Goal: Task Accomplishment & Management: Use online tool/utility

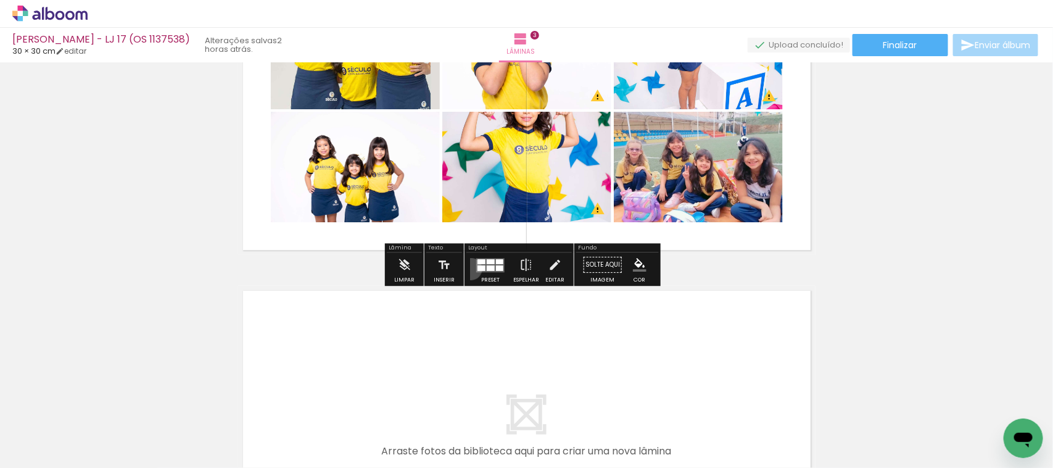
click at [471, 268] on paper-button "Preset" at bounding box center [490, 267] width 39 height 31
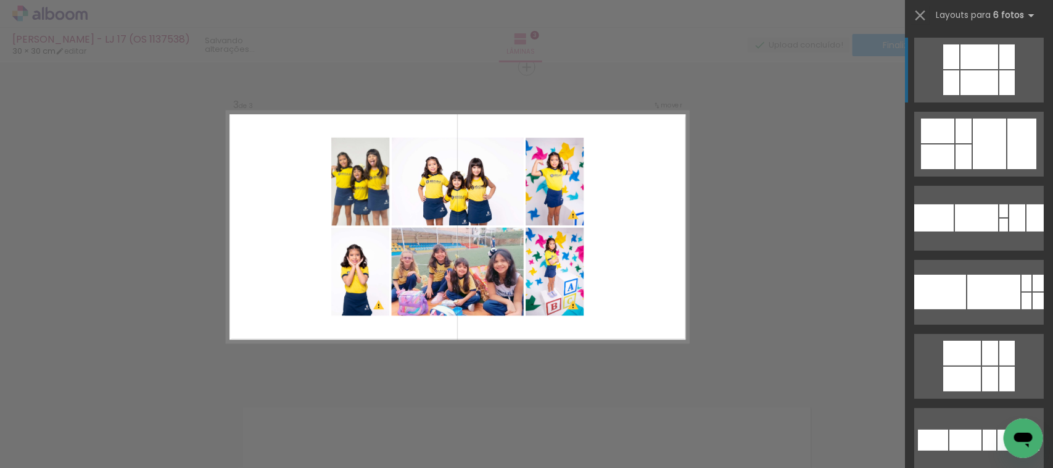
click at [1010, 54] on quentale-layouter at bounding box center [980, 70] width 130 height 65
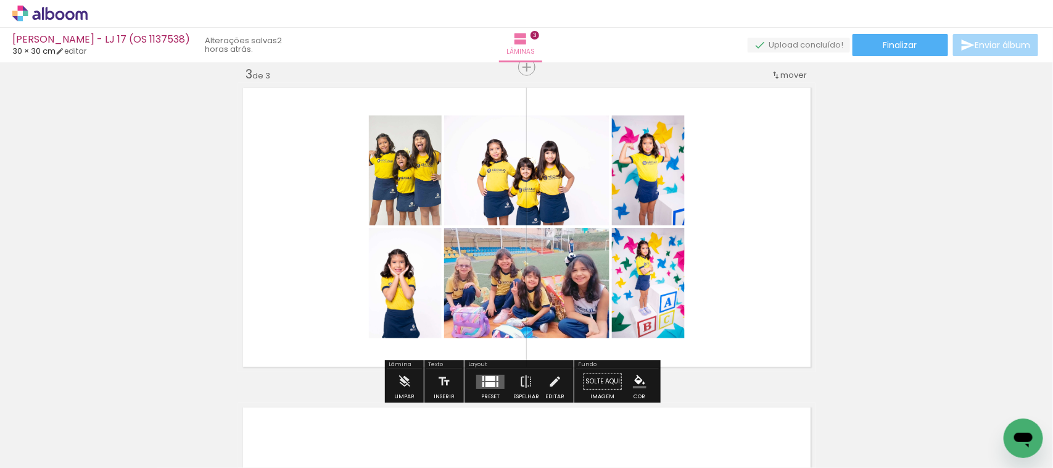
click at [499, 378] on quentale-layouter at bounding box center [490, 382] width 28 height 14
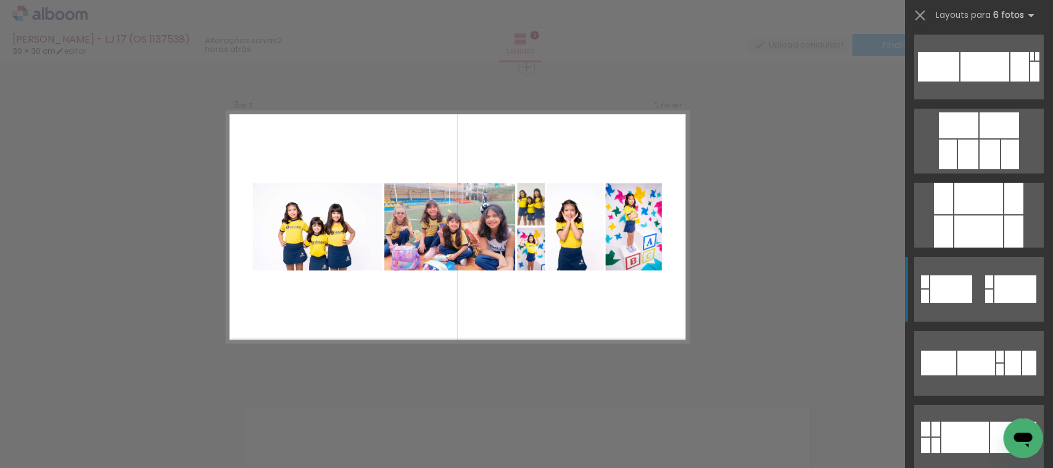
scroll to position [2083, 0]
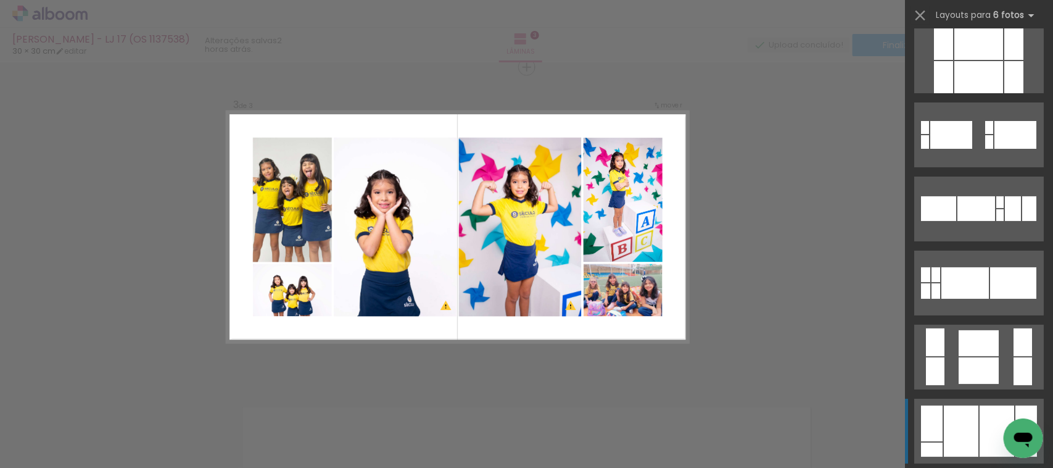
click at [957, 427] on div at bounding box center [961, 430] width 35 height 51
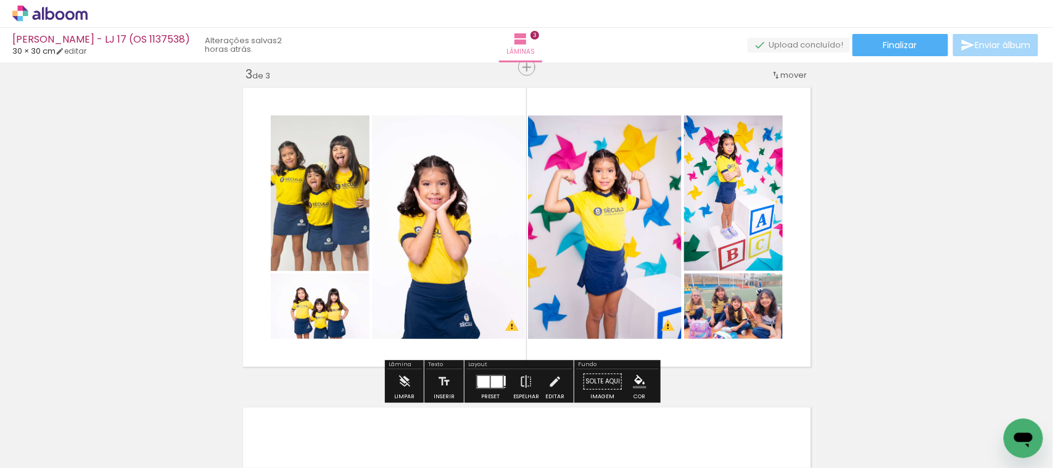
click at [494, 376] on div at bounding box center [497, 382] width 12 height 12
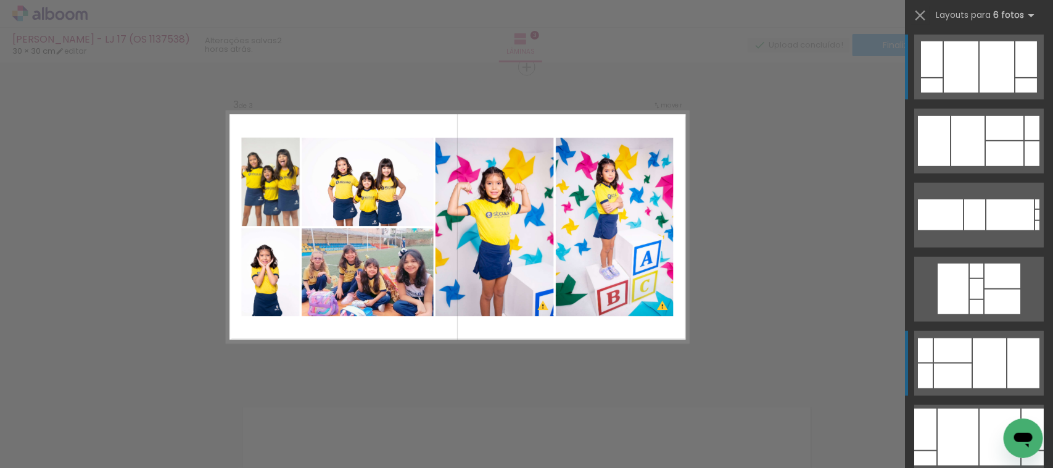
scroll to position [2524, 0]
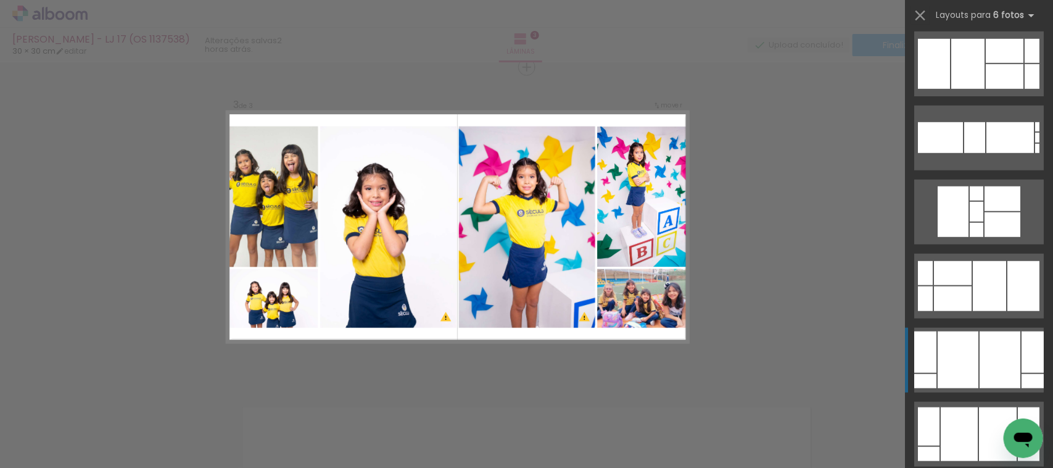
click at [963, 349] on div at bounding box center [958, 359] width 41 height 57
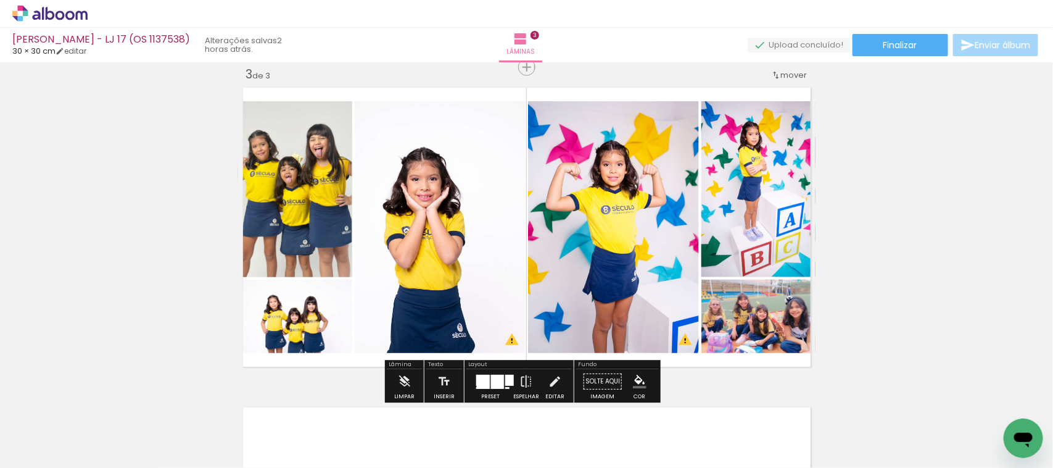
click at [275, 205] on quentale-photo at bounding box center [295, 189] width 114 height 176
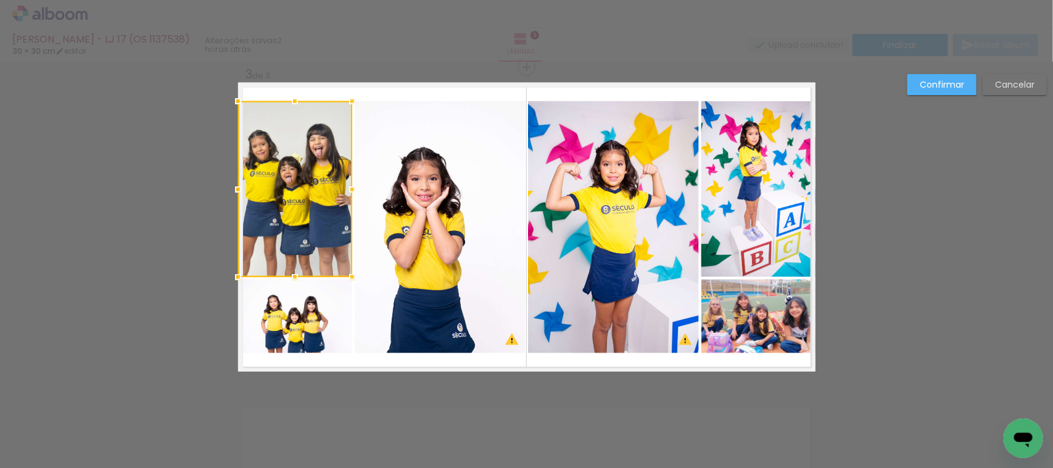
click at [275, 205] on div at bounding box center [295, 189] width 114 height 176
click at [0, 0] on slot "Confirmar" at bounding box center [0, 0] width 0 height 0
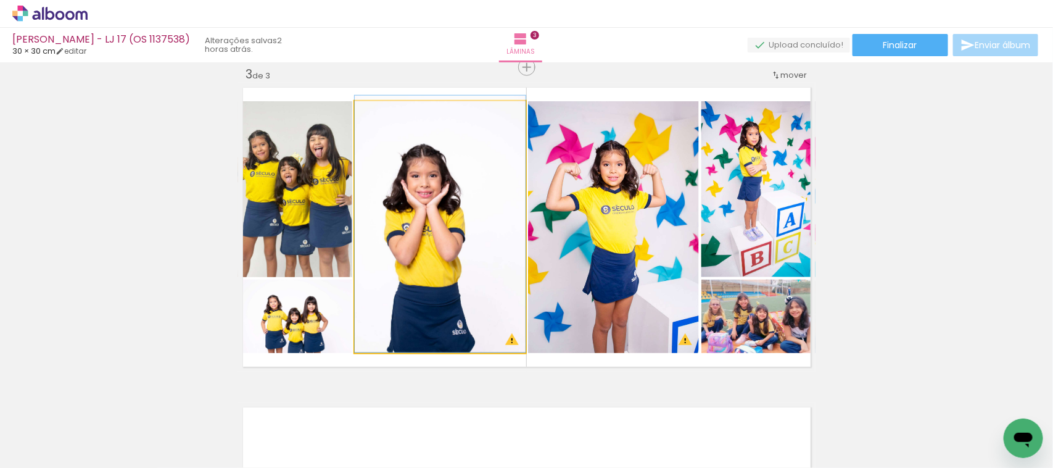
drag, startPoint x: 463, startPoint y: 225, endPoint x: 499, endPoint y: 217, distance: 36.7
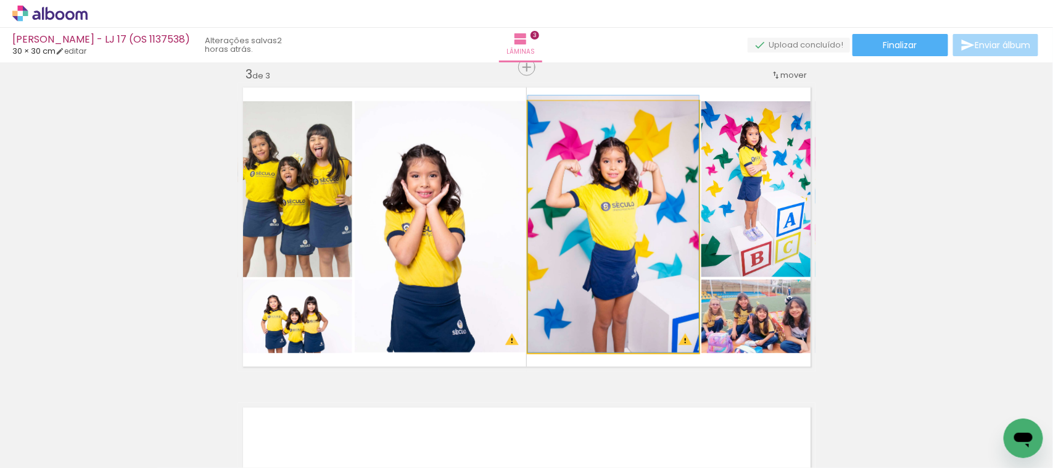
drag, startPoint x: 606, startPoint y: 241, endPoint x: 612, endPoint y: 197, distance: 44.2
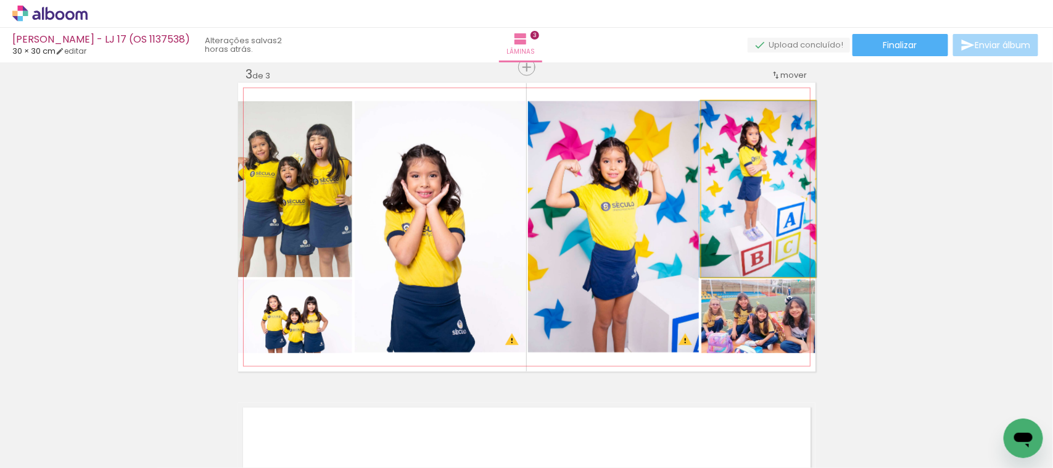
drag, startPoint x: 770, startPoint y: 210, endPoint x: 770, endPoint y: 179, distance: 30.9
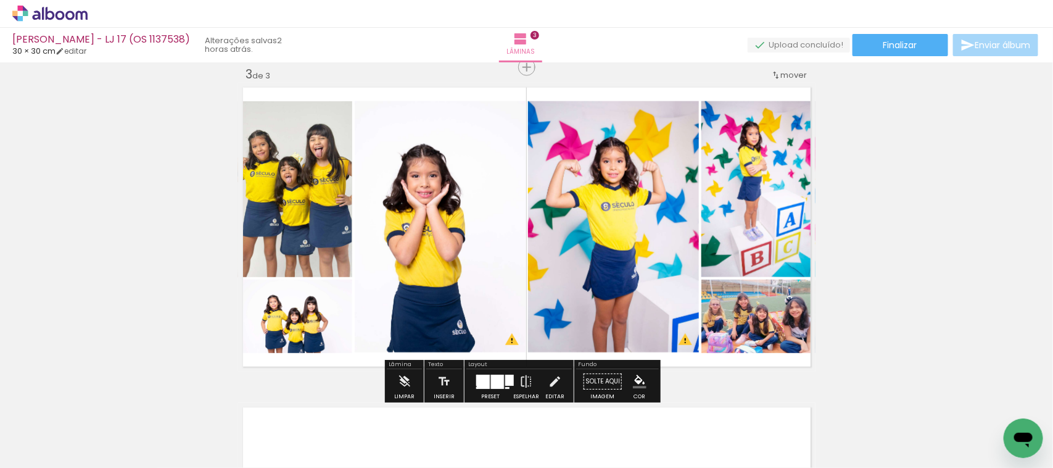
drag, startPoint x: 782, startPoint y: 355, endPoint x: 770, endPoint y: 328, distance: 29.0
click at [770, 328] on quentale-layouter at bounding box center [527, 227] width 578 height 289
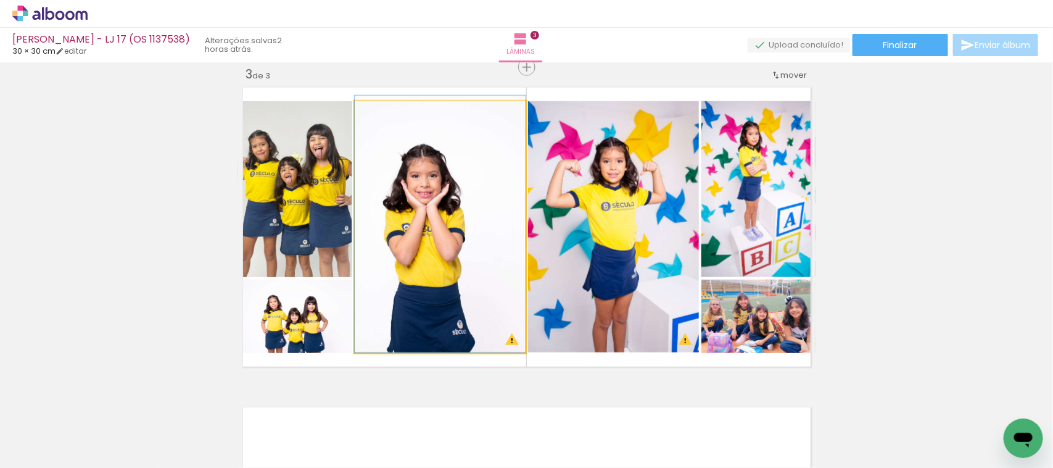
drag, startPoint x: 381, startPoint y: 244, endPoint x: 388, endPoint y: 235, distance: 11.6
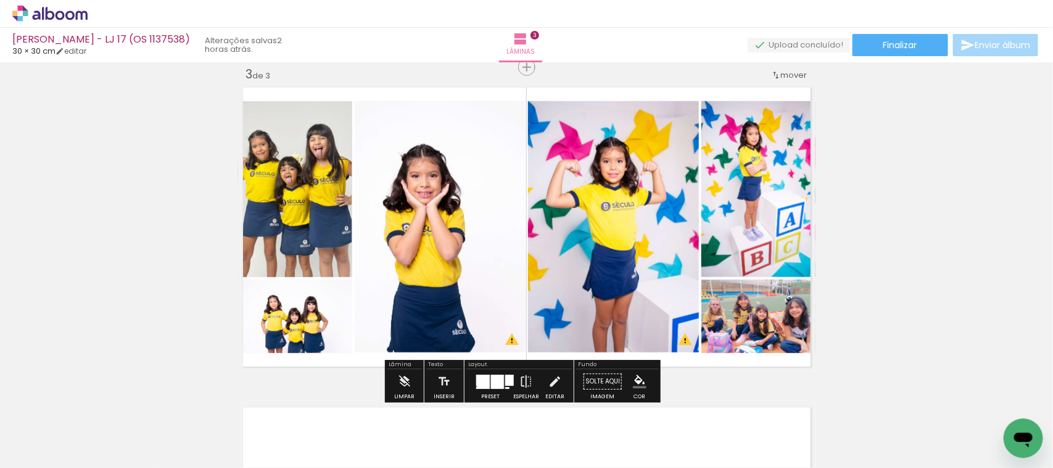
click at [275, 212] on quentale-photo at bounding box center [295, 189] width 114 height 176
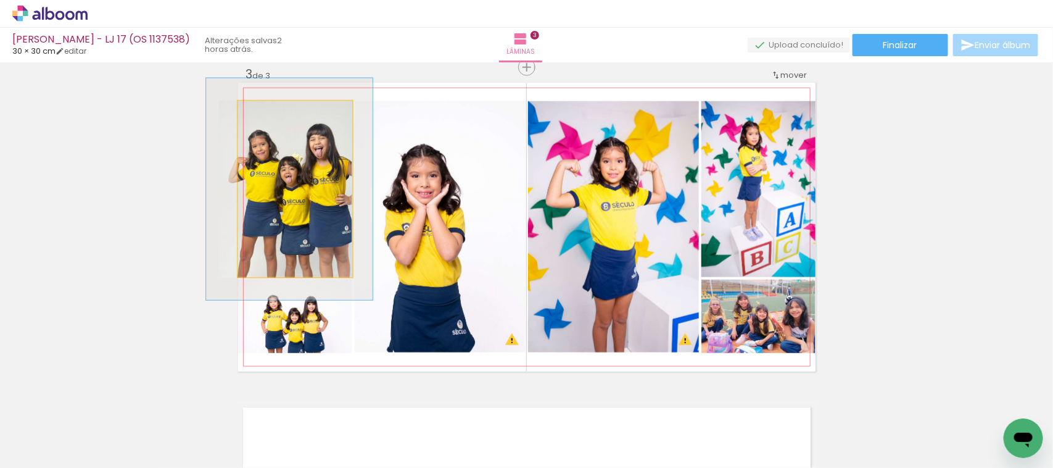
click at [275, 211] on quentale-photo at bounding box center [295, 189] width 114 height 176
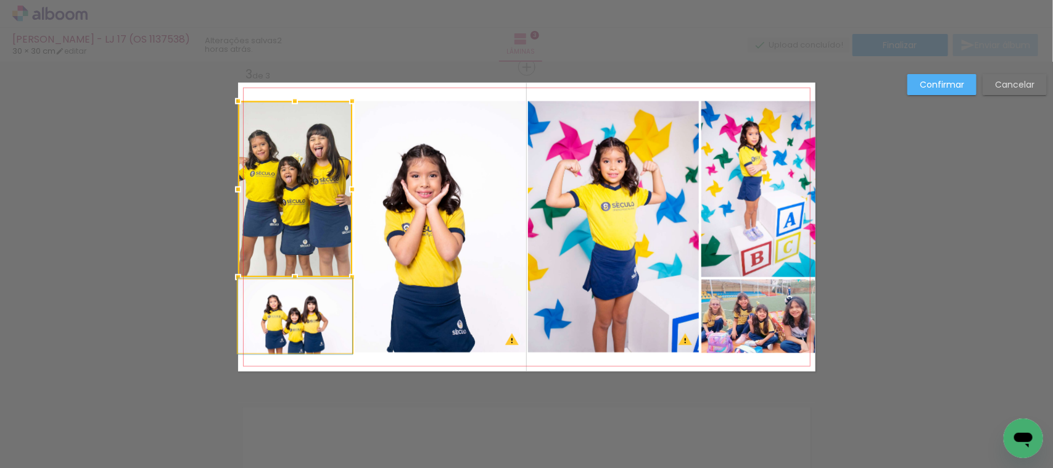
click at [284, 327] on quentale-photo at bounding box center [295, 316] width 114 height 73
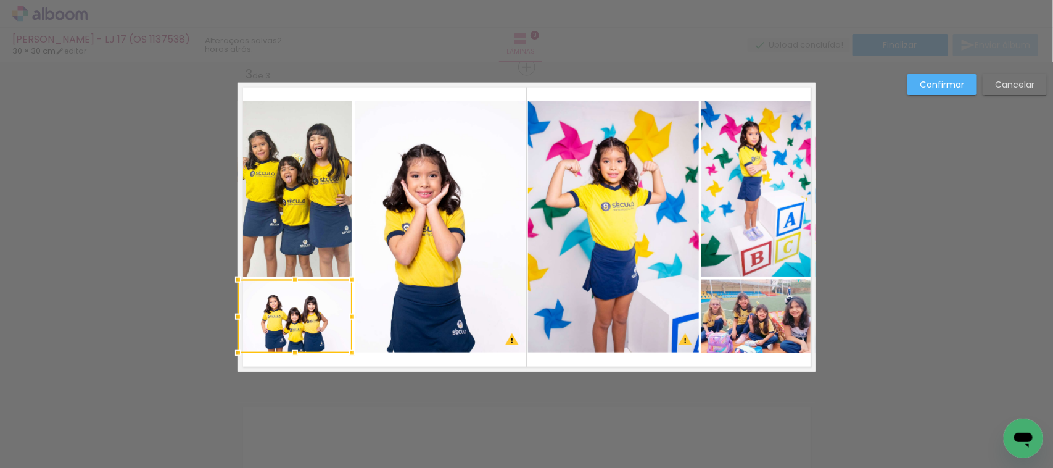
click at [300, 307] on div at bounding box center [295, 316] width 114 height 73
click at [971, 78] on paper-button "Confirmar" at bounding box center [942, 84] width 69 height 21
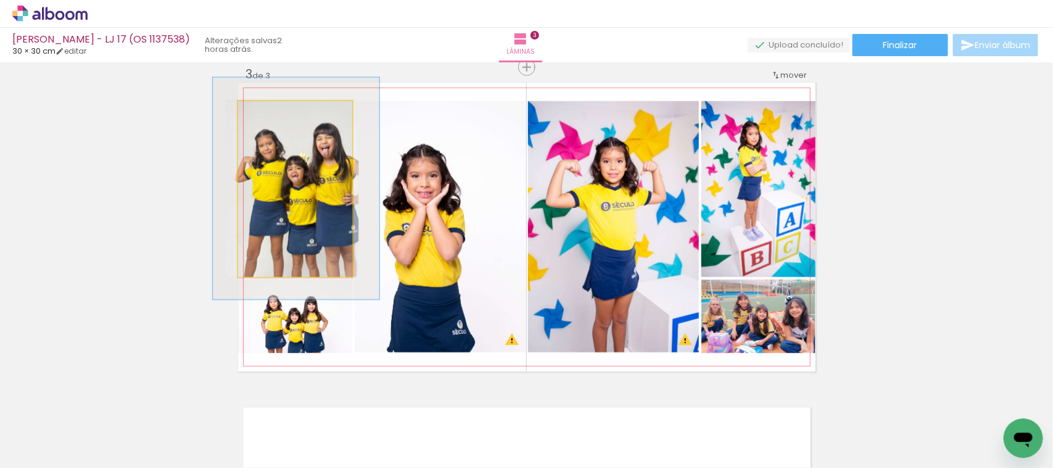
drag, startPoint x: 288, startPoint y: 236, endPoint x: 298, endPoint y: 236, distance: 9.9
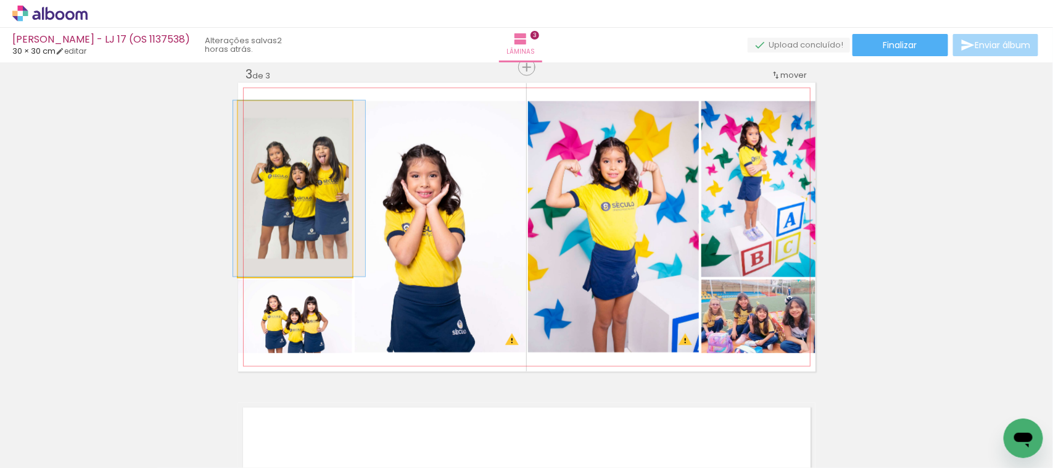
drag, startPoint x: 270, startPoint y: 116, endPoint x: 252, endPoint y: 116, distance: 18.5
click at [257, 116] on div at bounding box center [267, 114] width 20 height 20
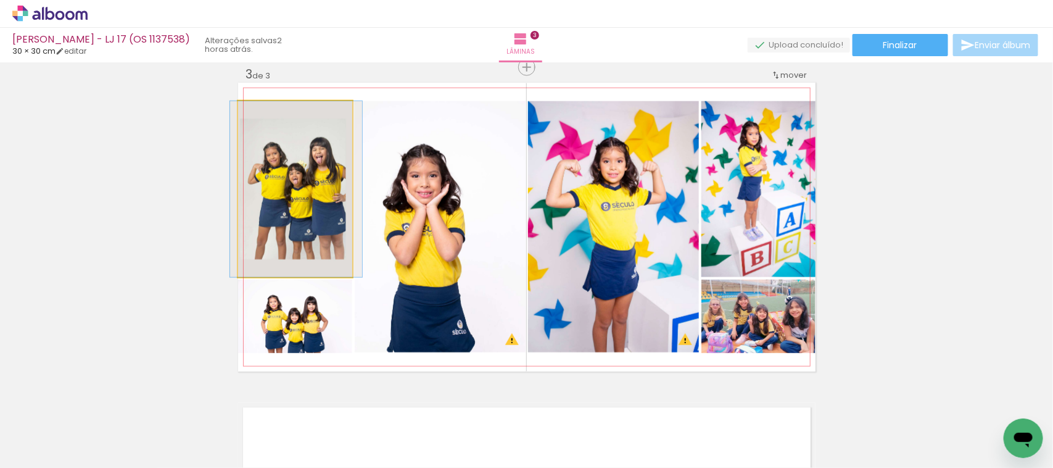
drag, startPoint x: 301, startPoint y: 209, endPoint x: 297, endPoint y: 214, distance: 6.4
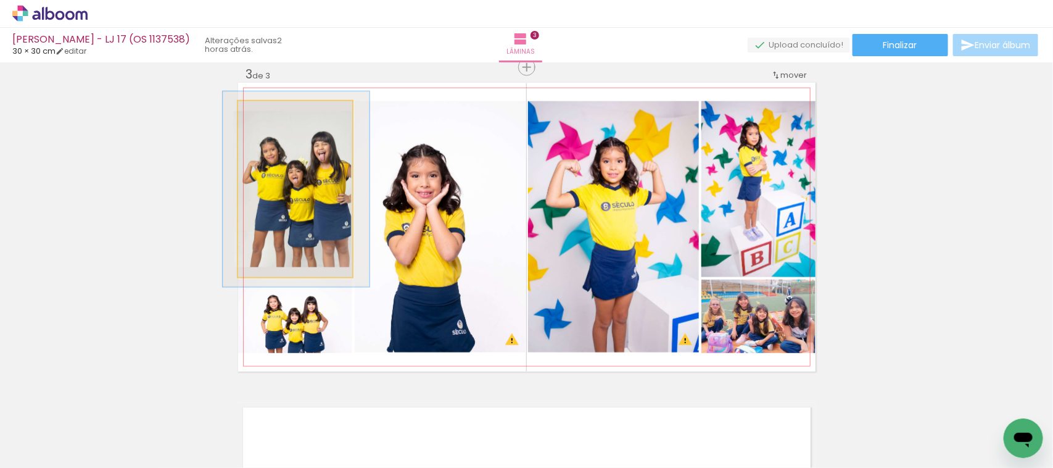
click at [266, 116] on div at bounding box center [271, 114] width 11 height 11
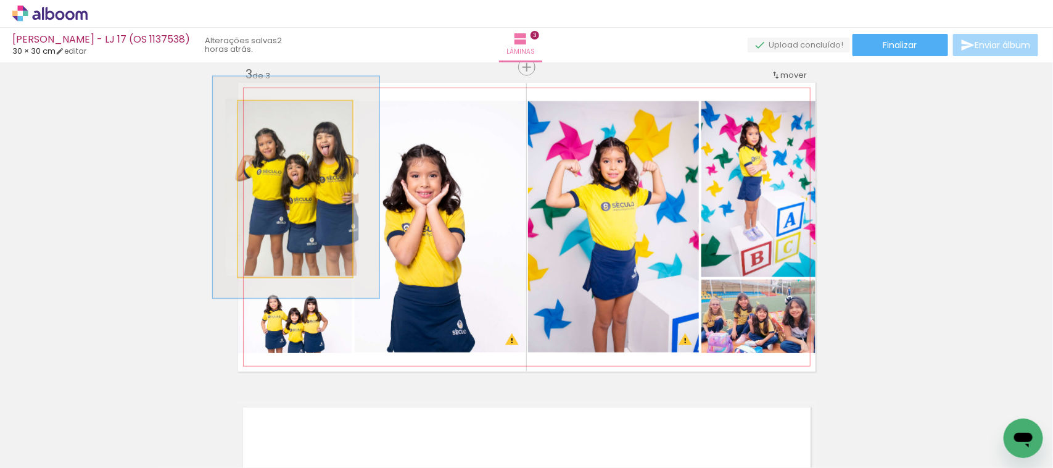
drag, startPoint x: 269, startPoint y: 114, endPoint x: 276, endPoint y: 112, distance: 7.6
type paper-slider "126"
click at [276, 112] on div at bounding box center [279, 114] width 11 height 11
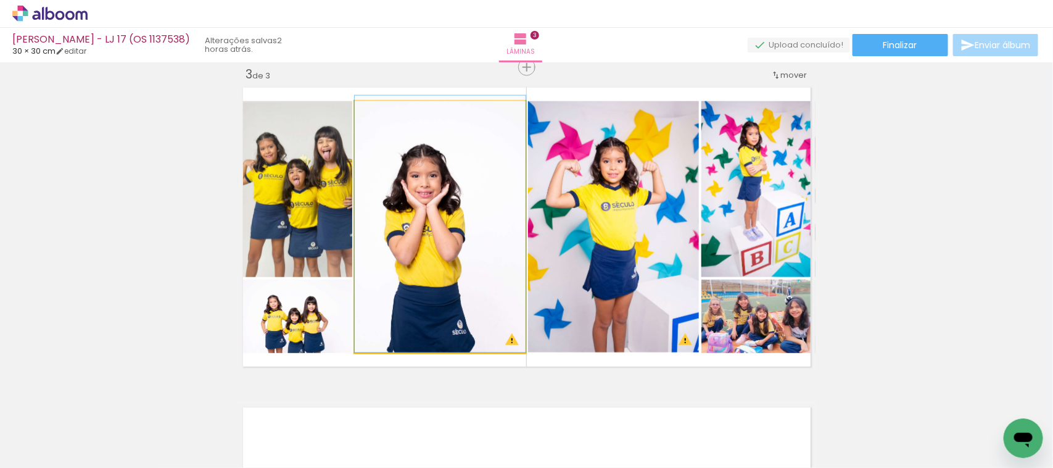
drag, startPoint x: 426, startPoint y: 244, endPoint x: 444, endPoint y: 241, distance: 18.3
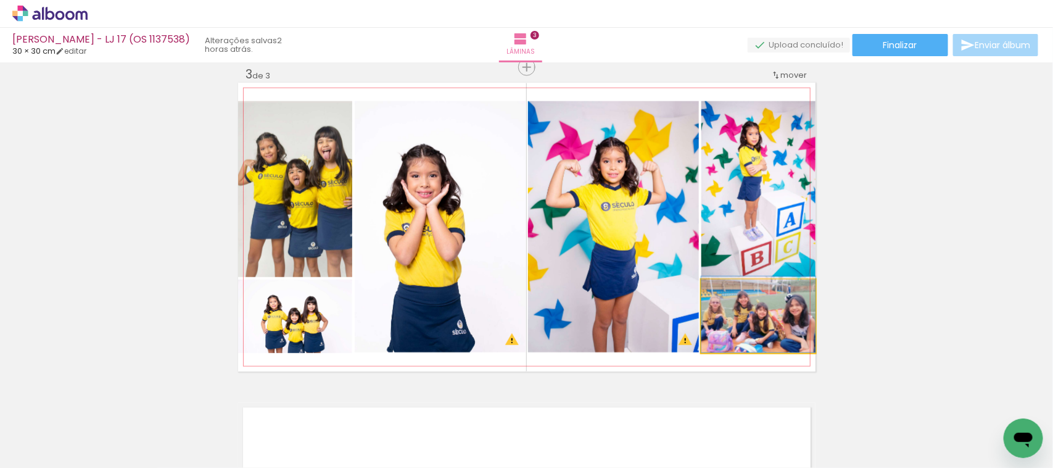
drag, startPoint x: 744, startPoint y: 343, endPoint x: 734, endPoint y: 338, distance: 10.5
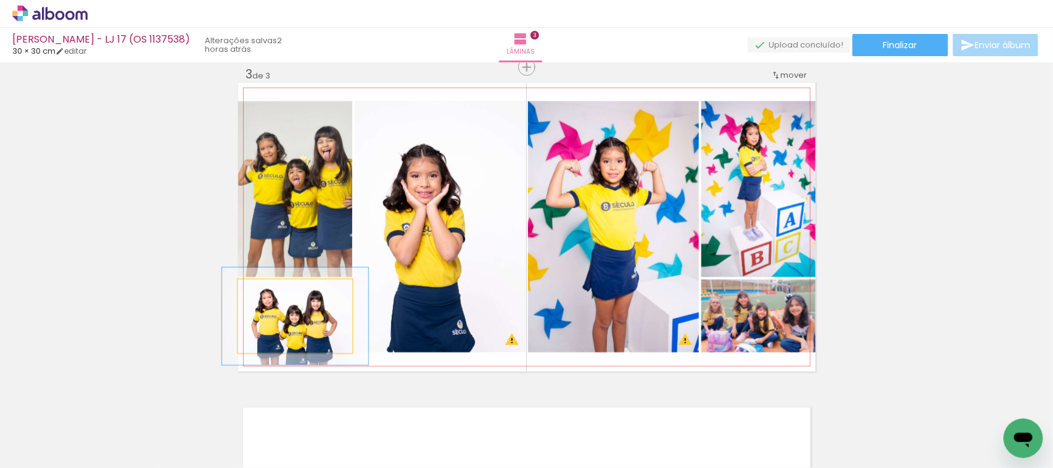
drag, startPoint x: 263, startPoint y: 291, endPoint x: 275, endPoint y: 295, distance: 12.5
click at [275, 289] on div at bounding box center [278, 292] width 11 height 11
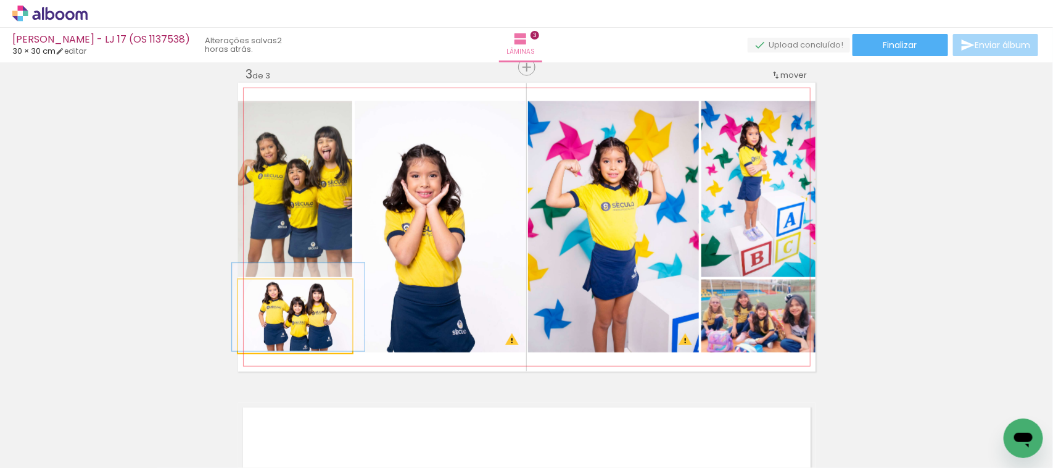
type paper-slider "116"
click at [272, 291] on div at bounding box center [274, 292] width 11 height 11
drag, startPoint x: 318, startPoint y: 344, endPoint x: 319, endPoint y: 329, distance: 15.4
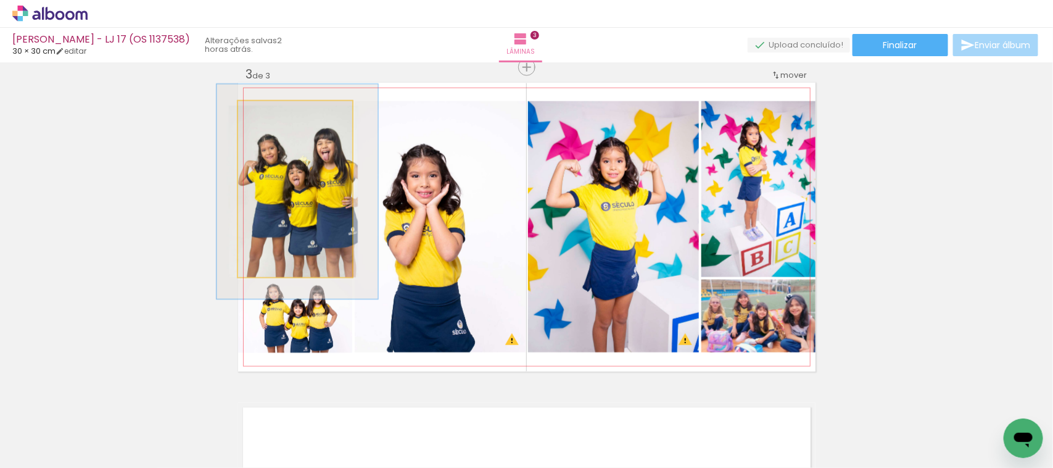
type paper-slider "122"
click at [273, 120] on div at bounding box center [278, 114] width 20 height 20
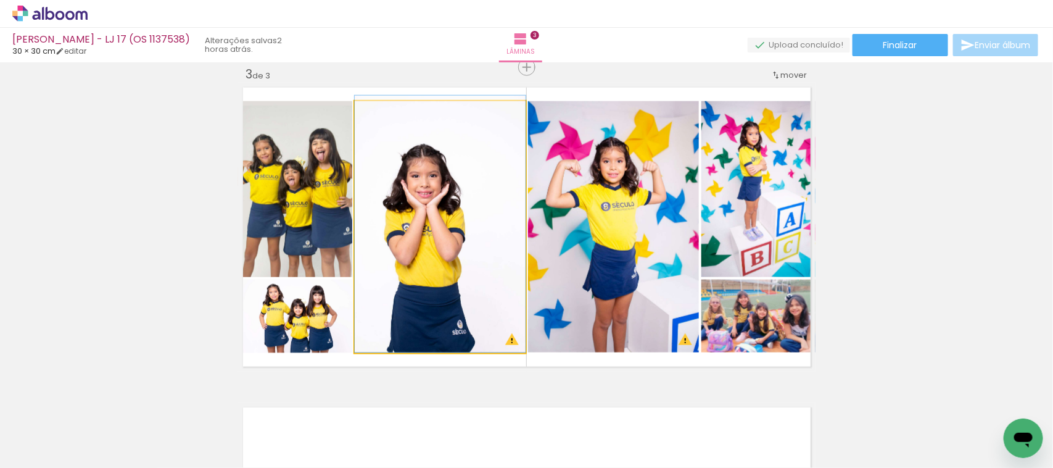
drag, startPoint x: 439, startPoint y: 213, endPoint x: 460, endPoint y: 207, distance: 21.7
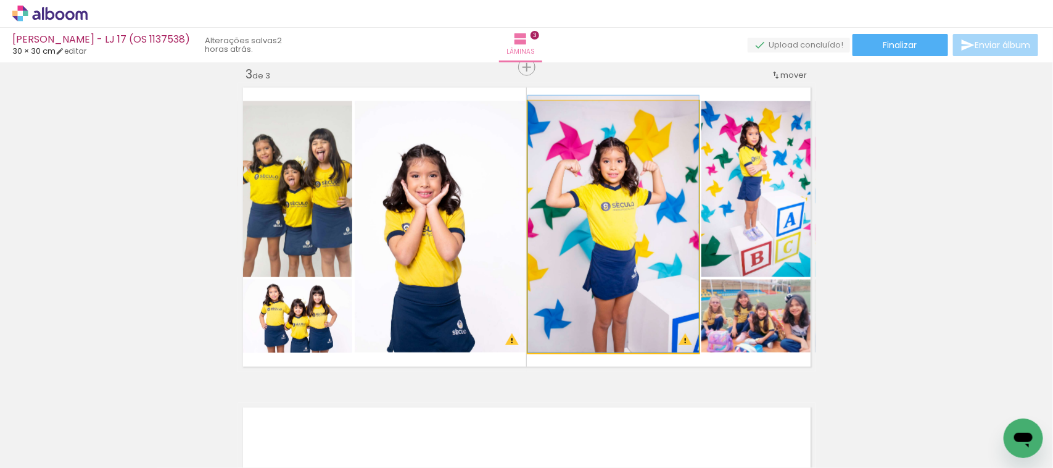
drag, startPoint x: 628, startPoint y: 231, endPoint x: 620, endPoint y: 218, distance: 15.8
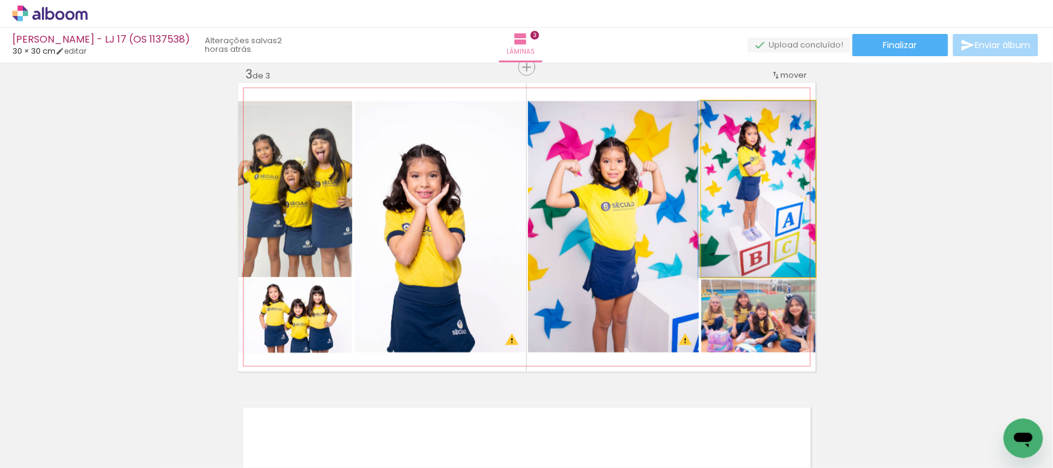
drag, startPoint x: 770, startPoint y: 230, endPoint x: 754, endPoint y: 227, distance: 15.6
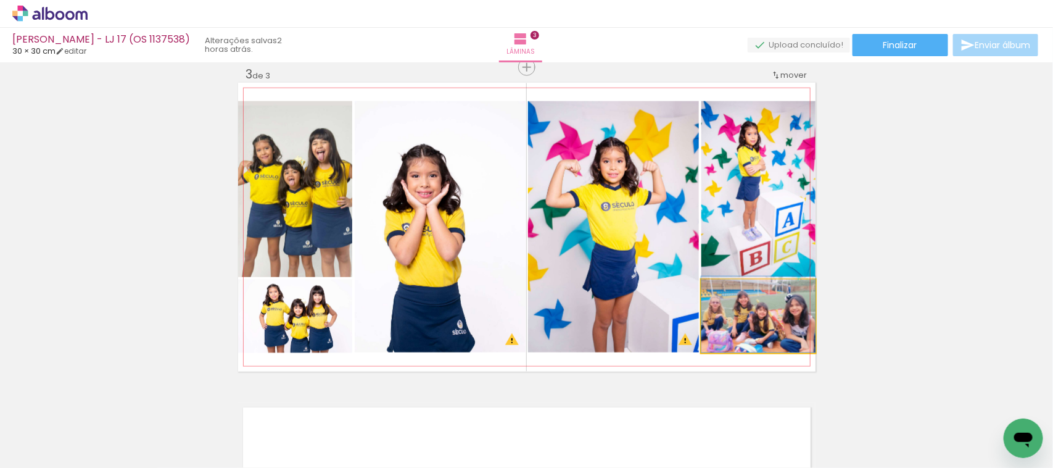
drag, startPoint x: 761, startPoint y: 339, endPoint x: 755, endPoint y: 316, distance: 24.2
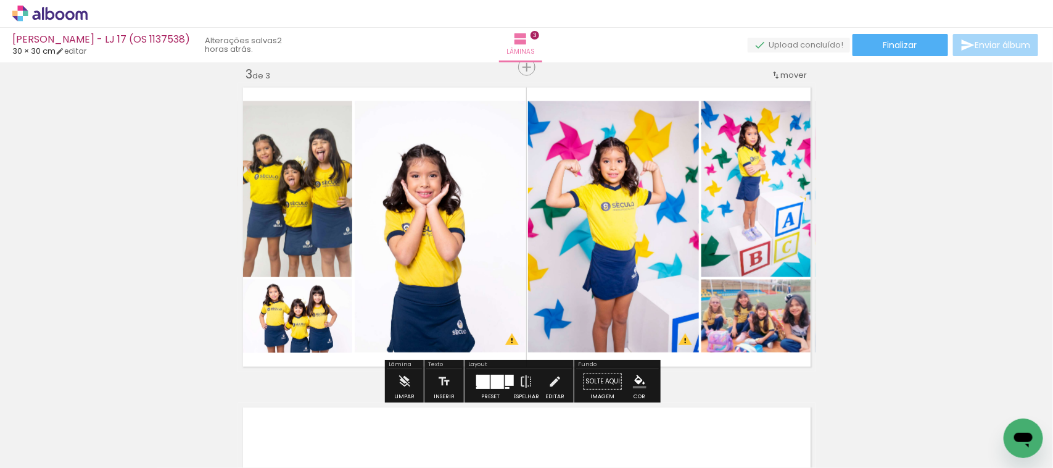
click at [797, 312] on quentale-photo at bounding box center [759, 316] width 114 height 73
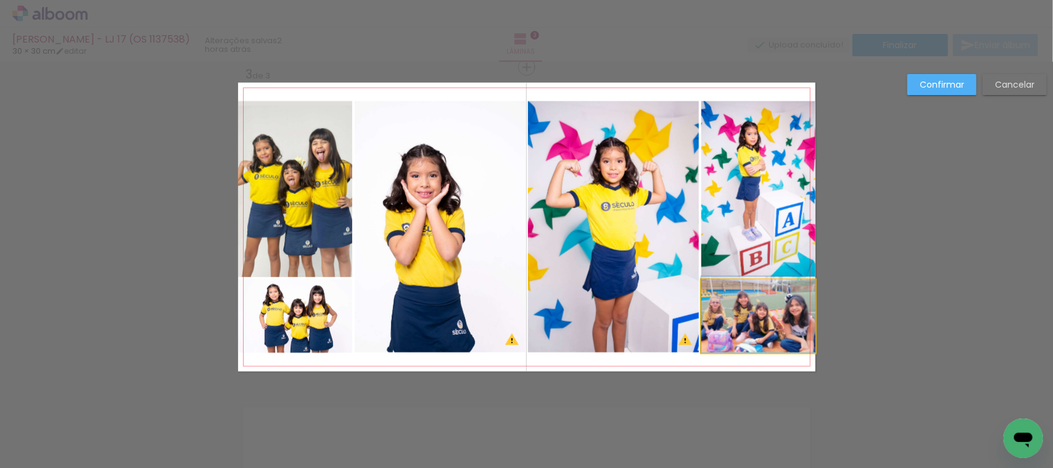
click at [797, 312] on quentale-photo at bounding box center [759, 316] width 114 height 73
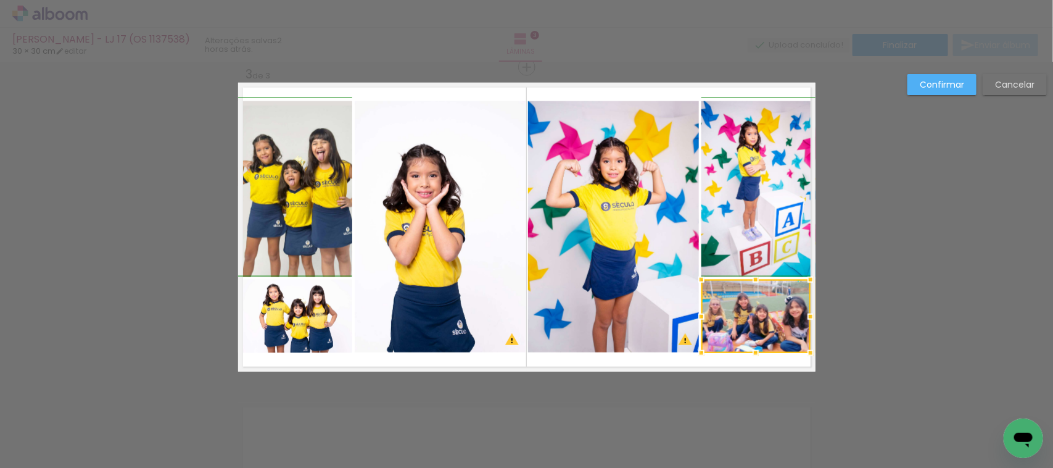
click at [810, 315] on div at bounding box center [811, 316] width 25 height 25
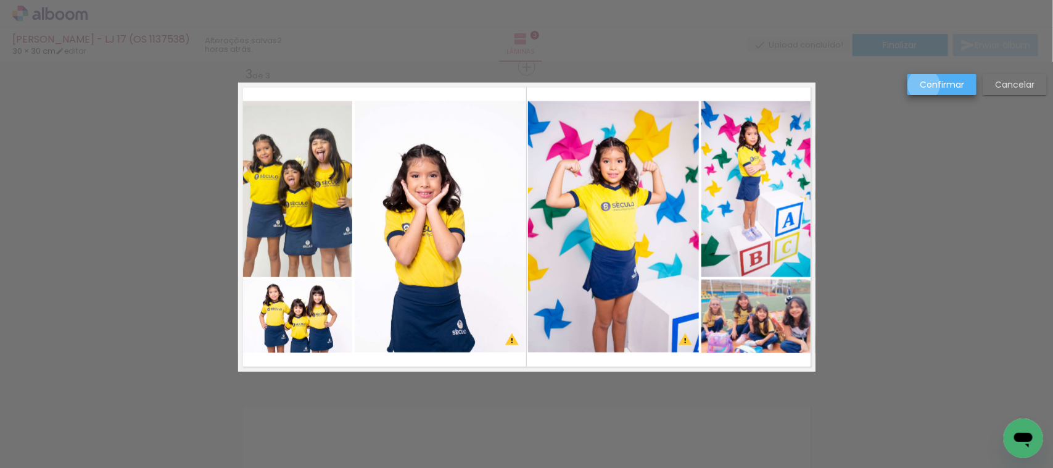
click at [0, 0] on slot "Confirmar" at bounding box center [0, 0] width 0 height 0
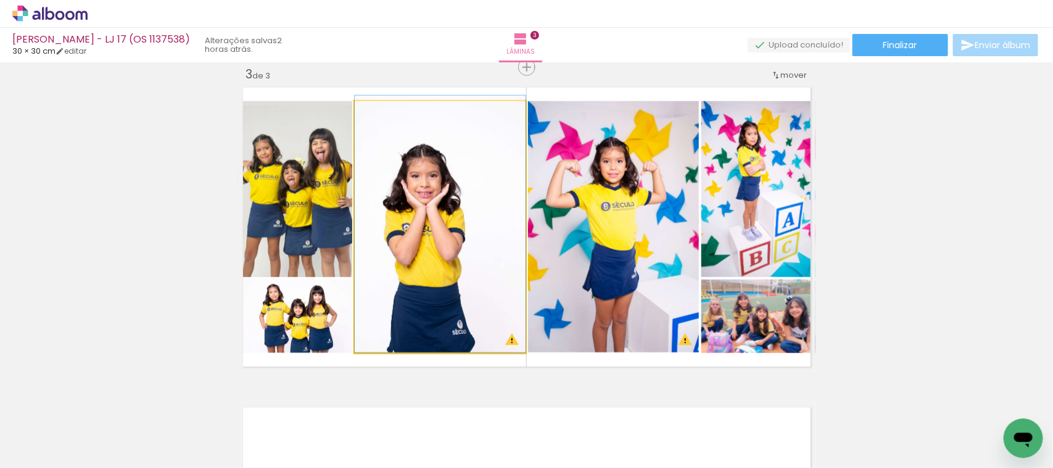
drag, startPoint x: 424, startPoint y: 202, endPoint x: 475, endPoint y: 198, distance: 51.4
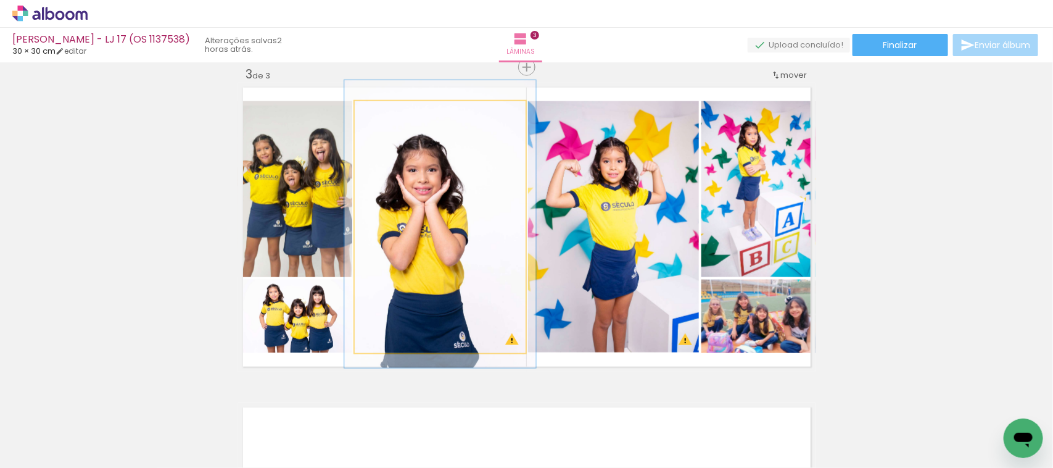
drag, startPoint x: 380, startPoint y: 117, endPoint x: 389, endPoint y: 117, distance: 9.3
click at [389, 117] on div at bounding box center [388, 114] width 11 height 11
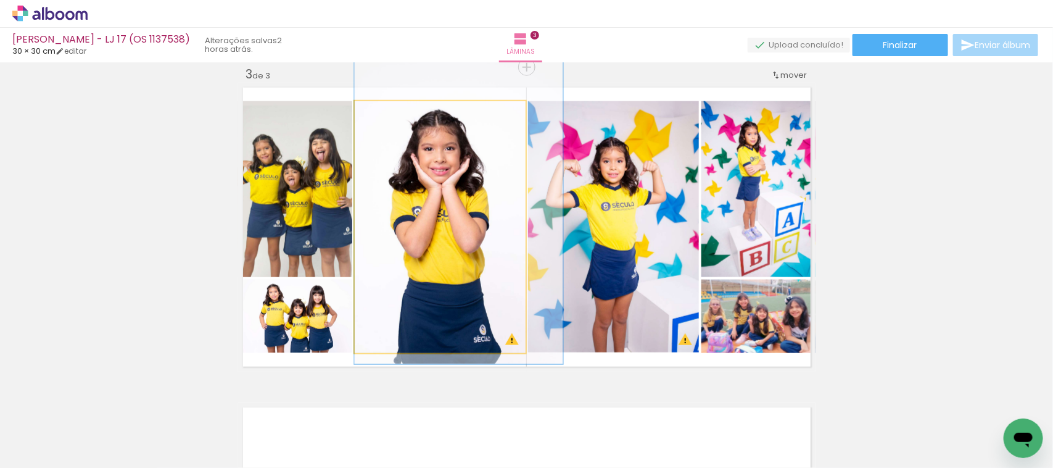
drag, startPoint x: 430, startPoint y: 250, endPoint x: 465, endPoint y: 233, distance: 38.4
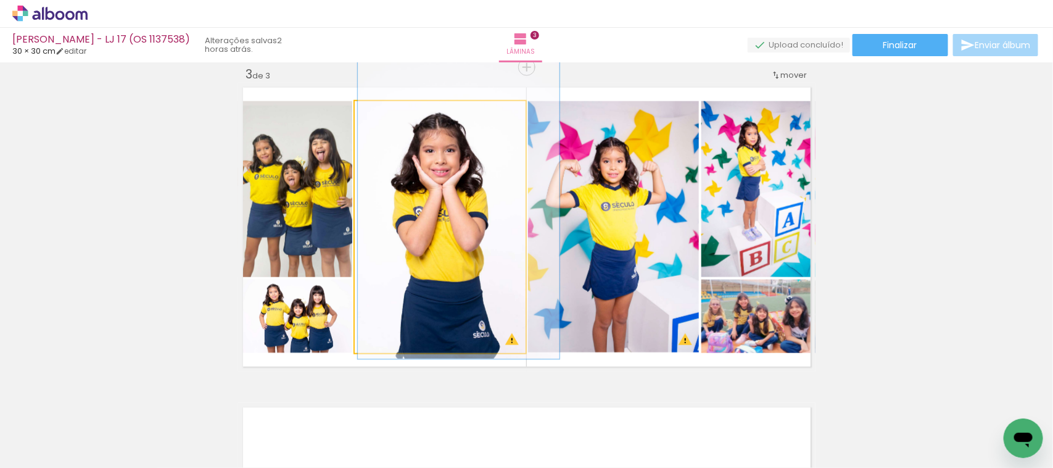
drag, startPoint x: 386, startPoint y: 116, endPoint x: 418, endPoint y: 155, distance: 50.8
click at [387, 117] on div at bounding box center [392, 114] width 11 height 11
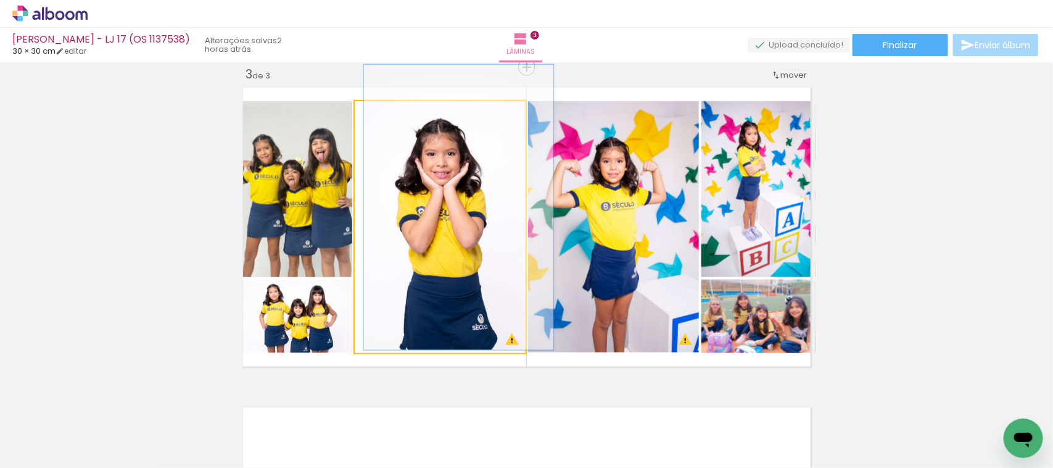
click at [383, 115] on div at bounding box center [388, 114] width 11 height 11
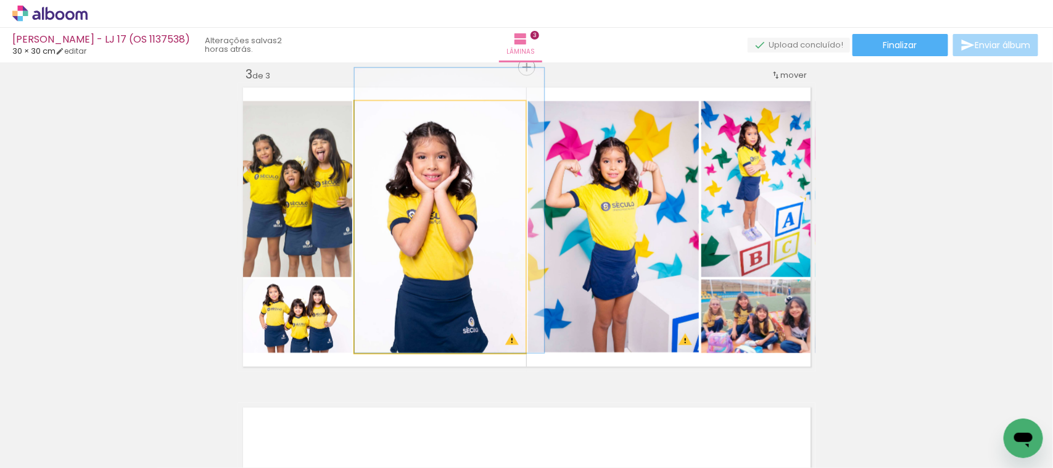
drag, startPoint x: 470, startPoint y: 272, endPoint x: 491, endPoint y: 233, distance: 44.7
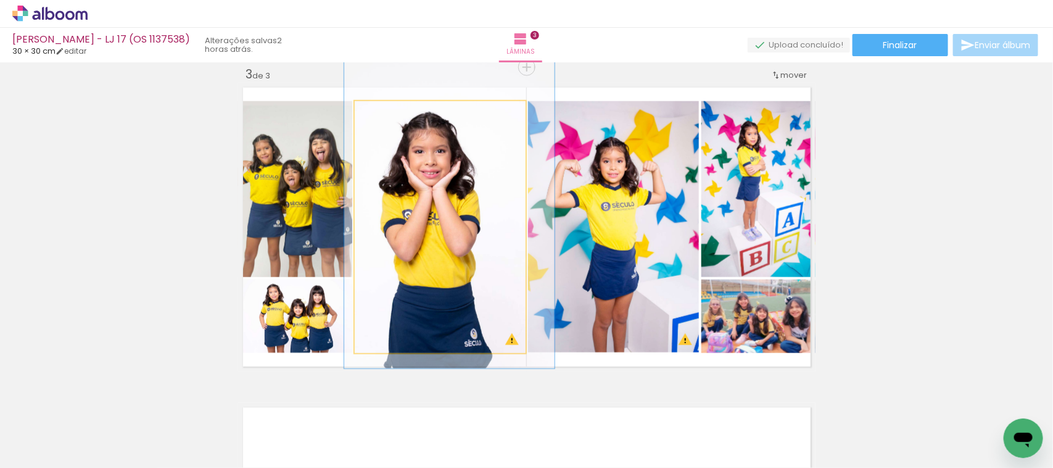
drag, startPoint x: 383, startPoint y: 108, endPoint x: 389, endPoint y: 115, distance: 8.8
click at [389, 115] on div at bounding box center [394, 114] width 20 height 20
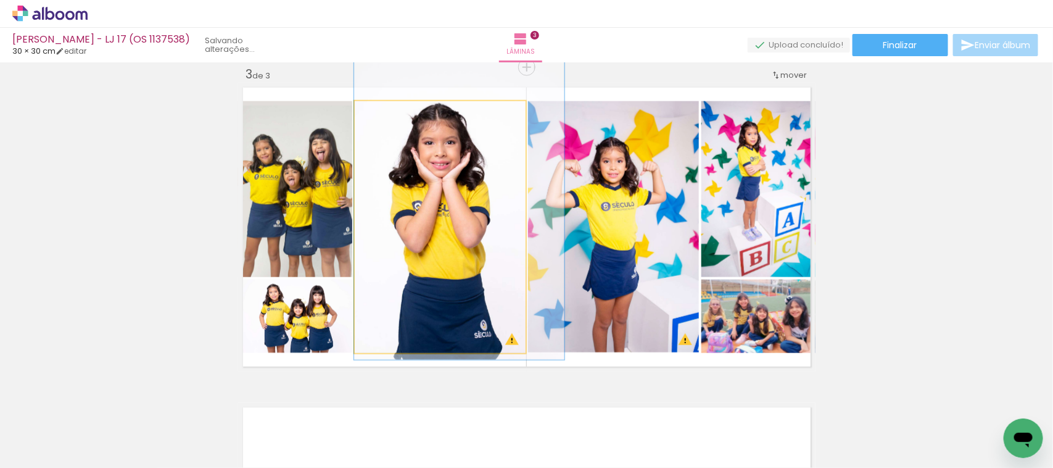
drag, startPoint x: 405, startPoint y: 238, endPoint x: 451, endPoint y: 232, distance: 46.1
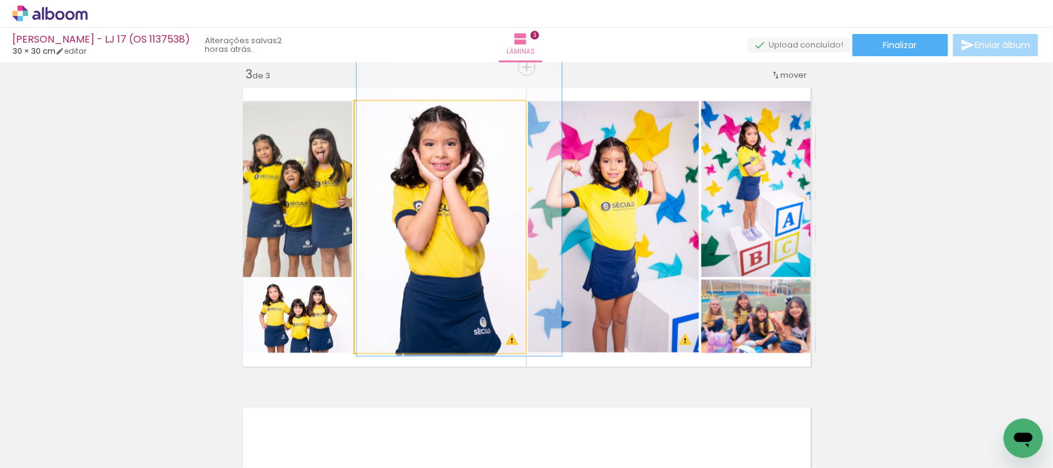
type paper-slider "120"
click at [389, 112] on div at bounding box center [393, 114] width 11 height 11
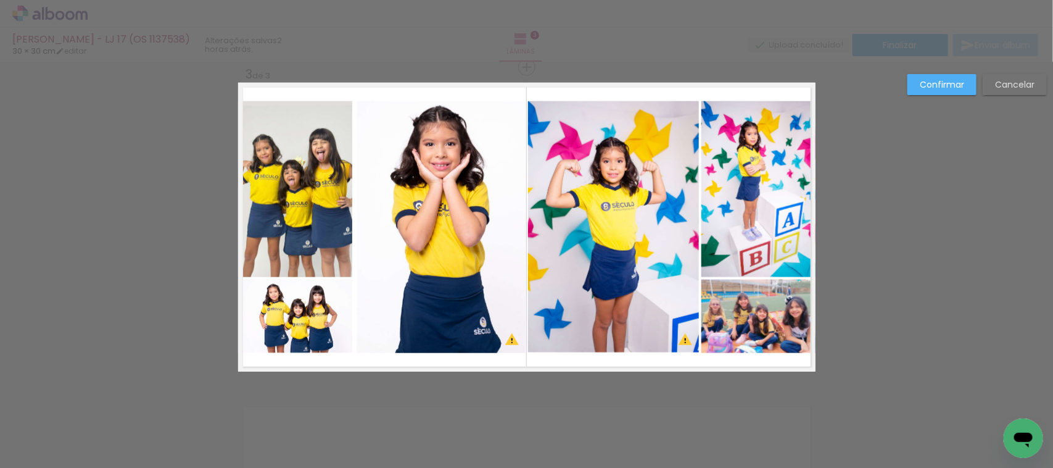
click at [0, 0] on slot "Confirmar" at bounding box center [0, 0] width 0 height 0
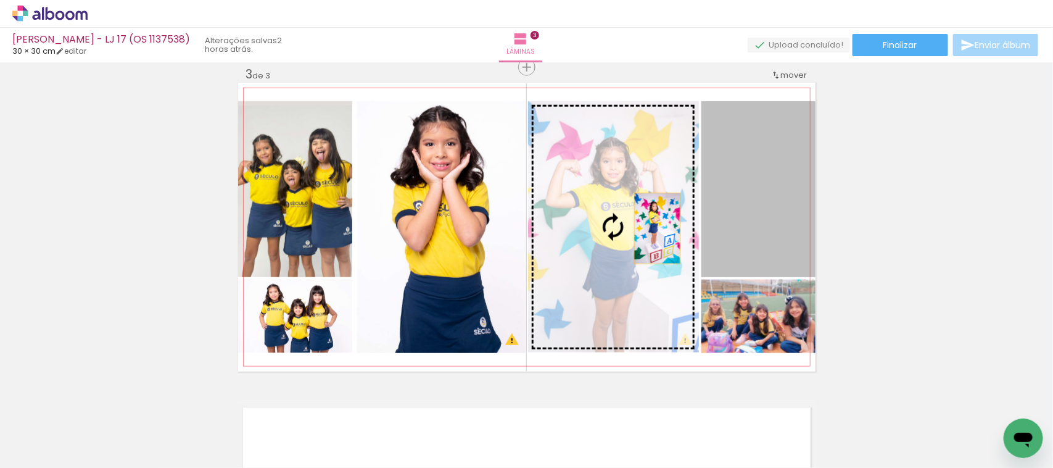
drag, startPoint x: 752, startPoint y: 198, endPoint x: 608, endPoint y: 242, distance: 150.3
click at [0, 0] on slot at bounding box center [0, 0] width 0 height 0
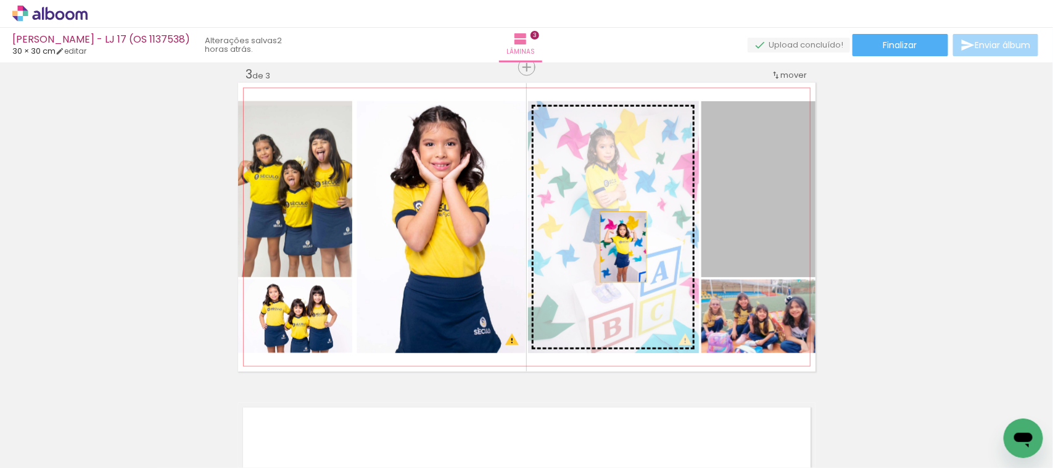
drag, startPoint x: 760, startPoint y: 186, endPoint x: 618, endPoint y: 247, distance: 154.5
click at [0, 0] on slot at bounding box center [0, 0] width 0 height 0
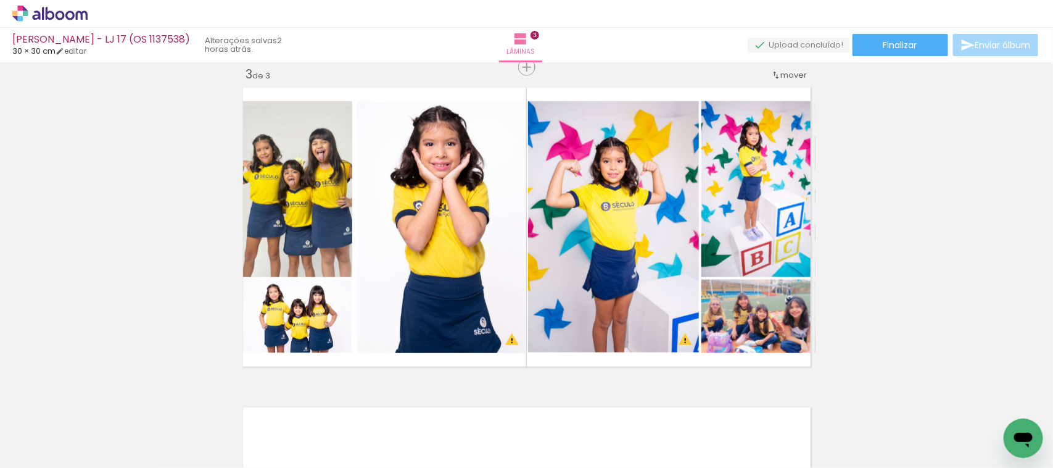
scroll to position [0, 2438]
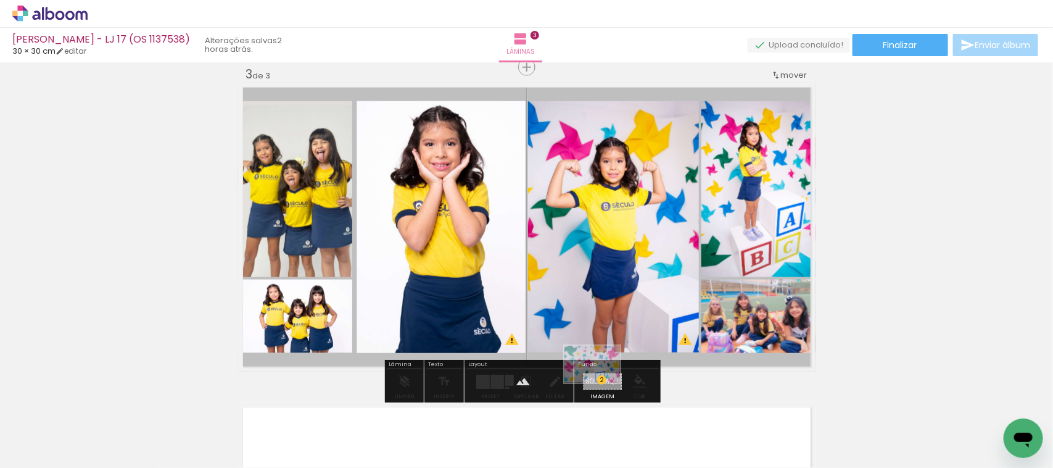
drag, startPoint x: 945, startPoint y: 426, endPoint x: 602, endPoint y: 383, distance: 346.5
click at [602, 383] on quentale-workspace at bounding box center [526, 234] width 1053 height 468
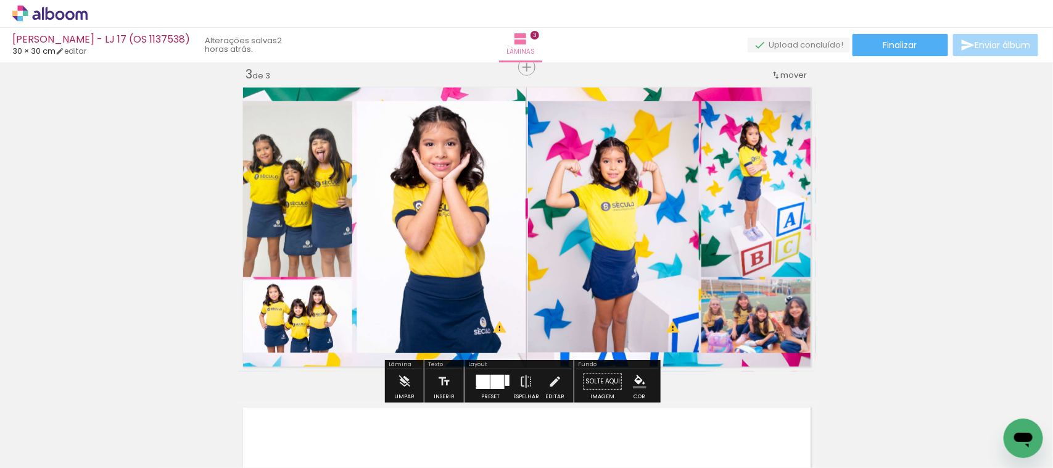
click at [602, 93] on quentale-layouter at bounding box center [527, 227] width 578 height 289
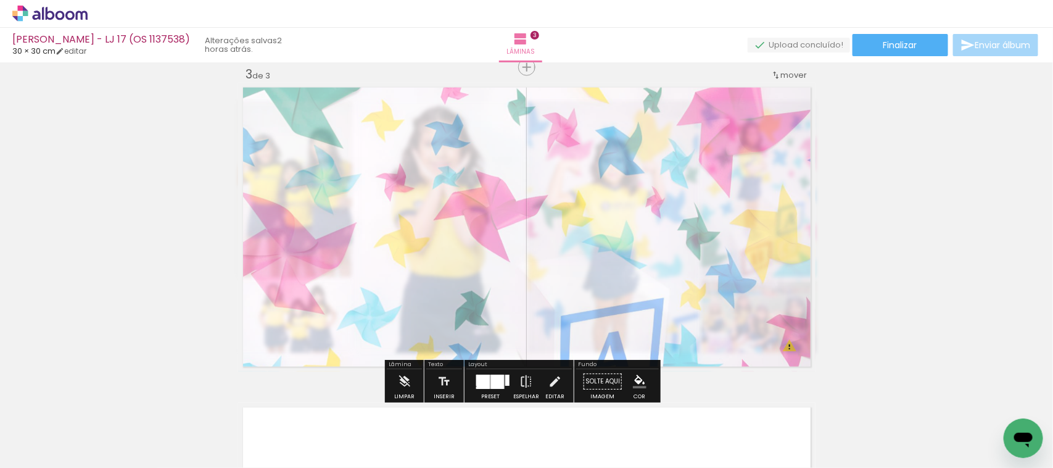
drag, startPoint x: 407, startPoint y: 111, endPoint x: 380, endPoint y: 116, distance: 27.6
type paper-slider "45"
click at [381, 116] on div at bounding box center [391, 114] width 20 height 20
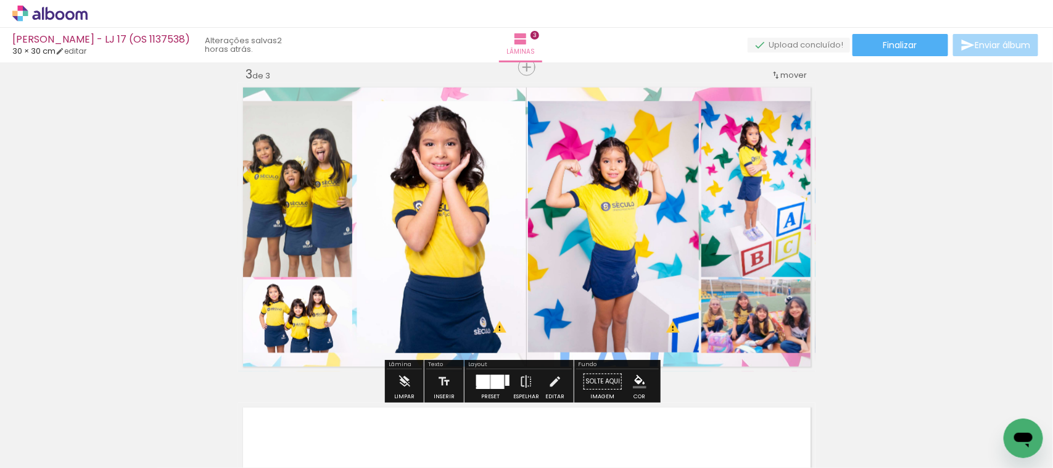
click at [824, 177] on div "Inserir lâmina 1 de 3 Inserir lâmina 2 de 3 Inserir lâmina 3 de 3 O Designbox p…" at bounding box center [526, 51] width 1053 height 1279
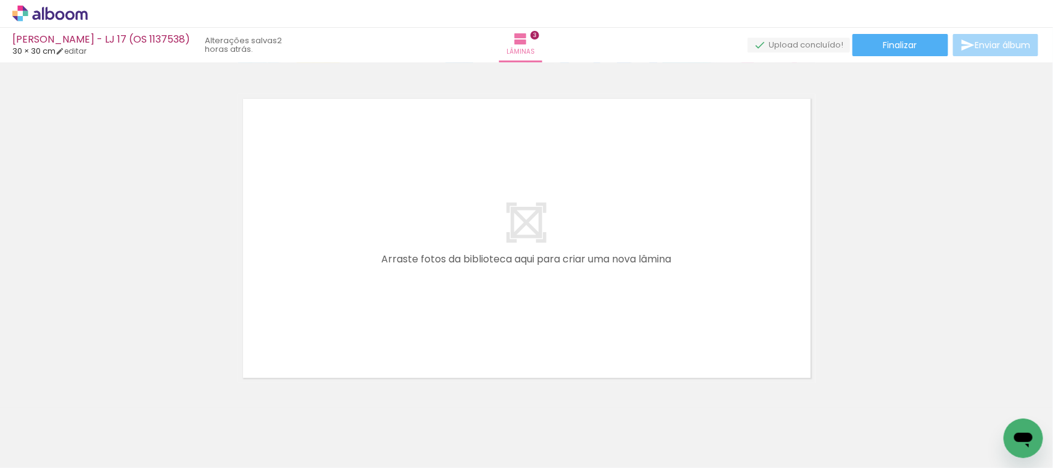
scroll to position [0, 2240]
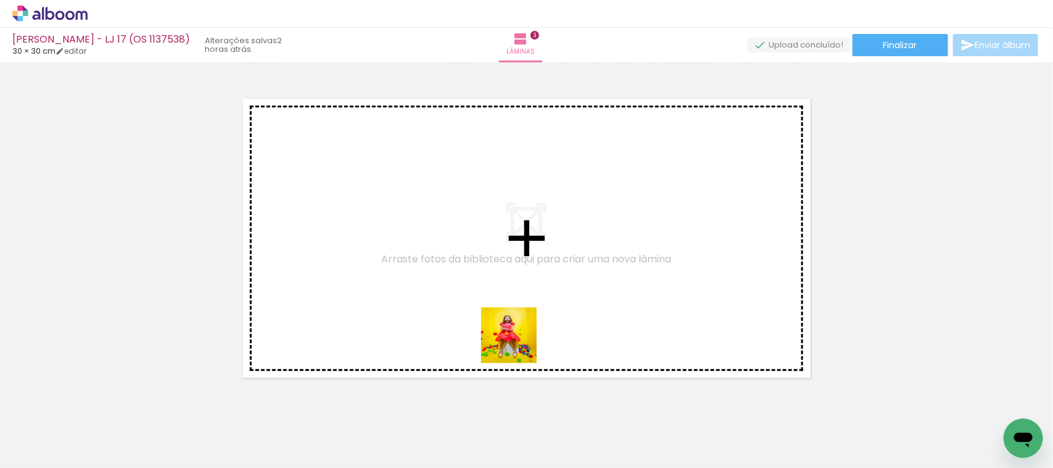
drag, startPoint x: 786, startPoint y: 420, endPoint x: 461, endPoint y: 307, distance: 343.7
click at [461, 307] on quentale-workspace at bounding box center [526, 234] width 1053 height 468
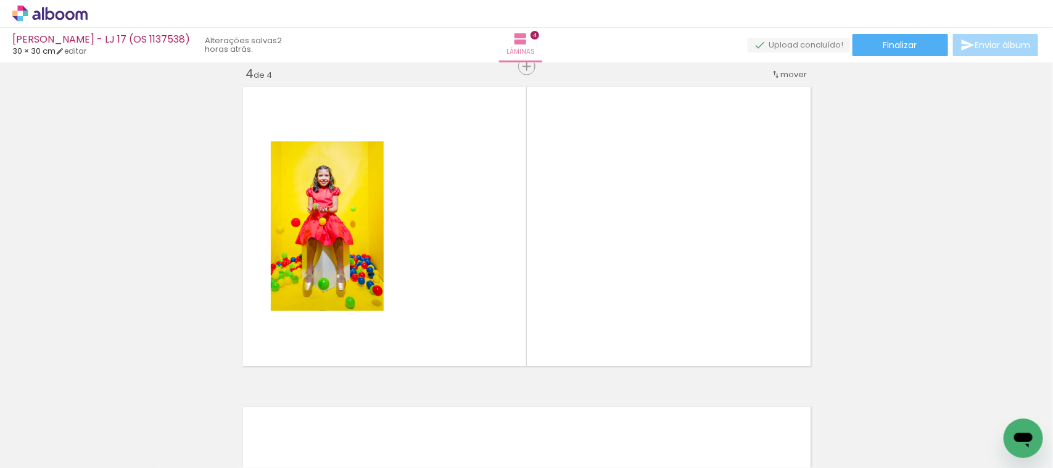
scroll to position [0, 1708]
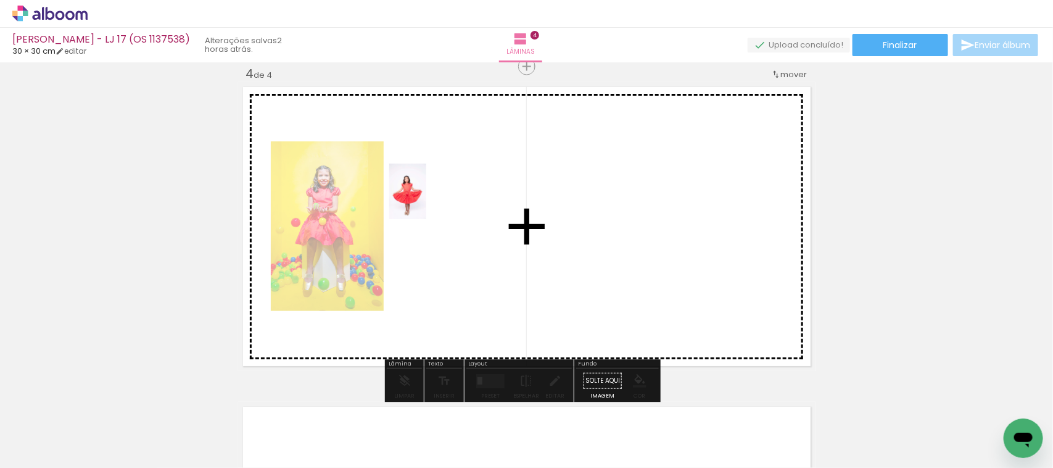
drag, startPoint x: 553, startPoint y: 425, endPoint x: 426, endPoint y: 201, distance: 257.3
click at [426, 201] on quentale-workspace at bounding box center [526, 234] width 1053 height 468
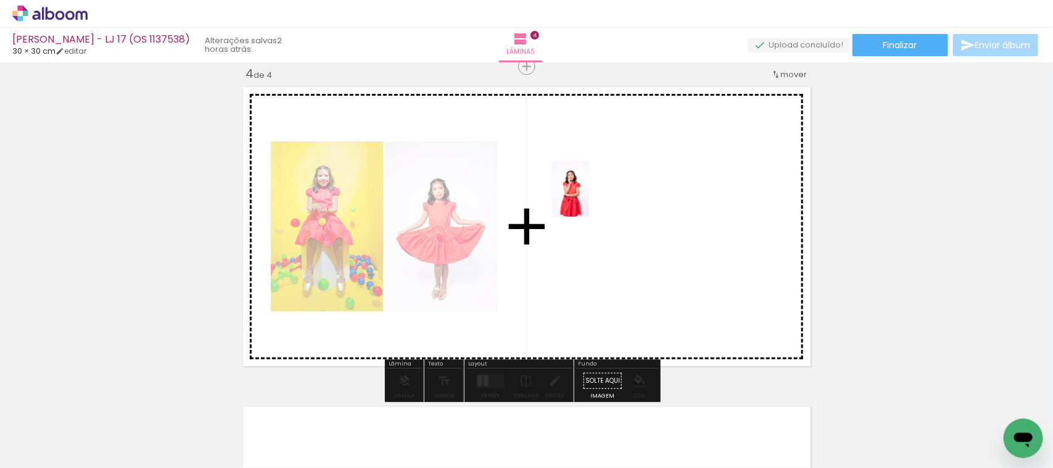
drag, startPoint x: 500, startPoint y: 427, endPoint x: 575, endPoint y: 214, distance: 225.6
click at [589, 197] on quentale-workspace at bounding box center [526, 234] width 1053 height 468
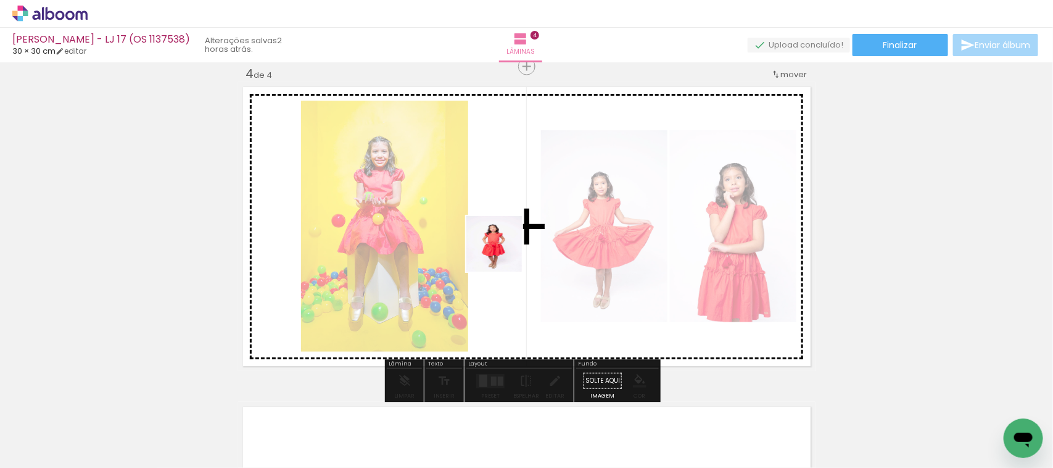
drag, startPoint x: 426, startPoint y: 430, endPoint x: 505, endPoint y: 250, distance: 195.9
click at [505, 250] on quentale-workspace at bounding box center [526, 234] width 1053 height 468
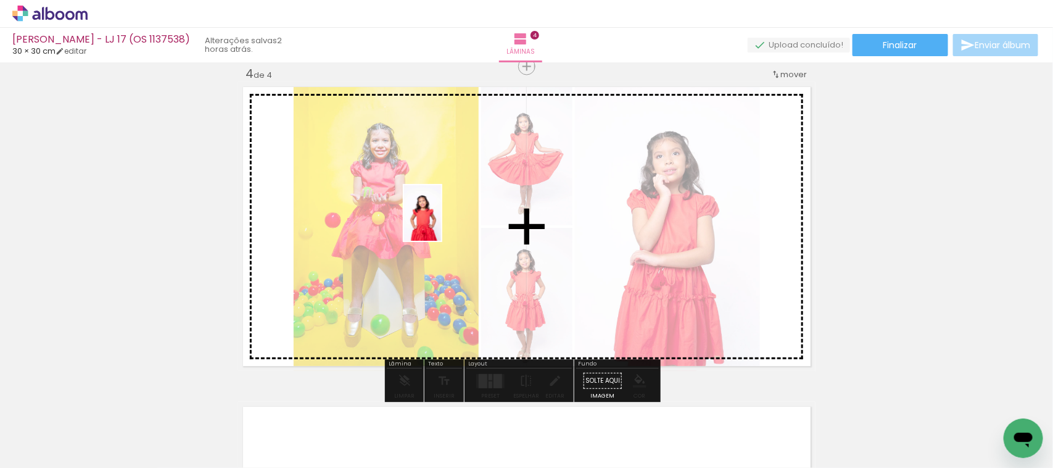
drag, startPoint x: 358, startPoint y: 420, endPoint x: 441, endPoint y: 222, distance: 214.9
click at [441, 222] on quentale-workspace at bounding box center [526, 234] width 1053 height 468
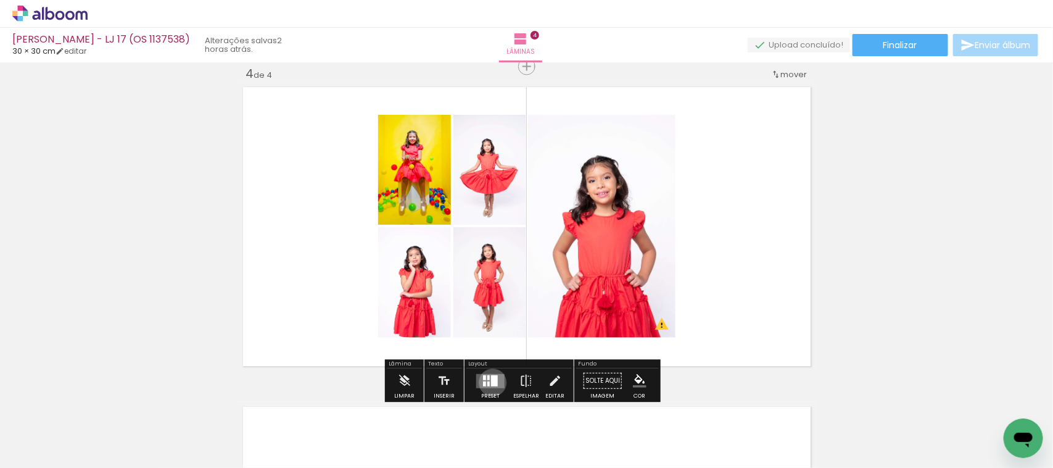
click at [491, 381] on div at bounding box center [494, 380] width 7 height 11
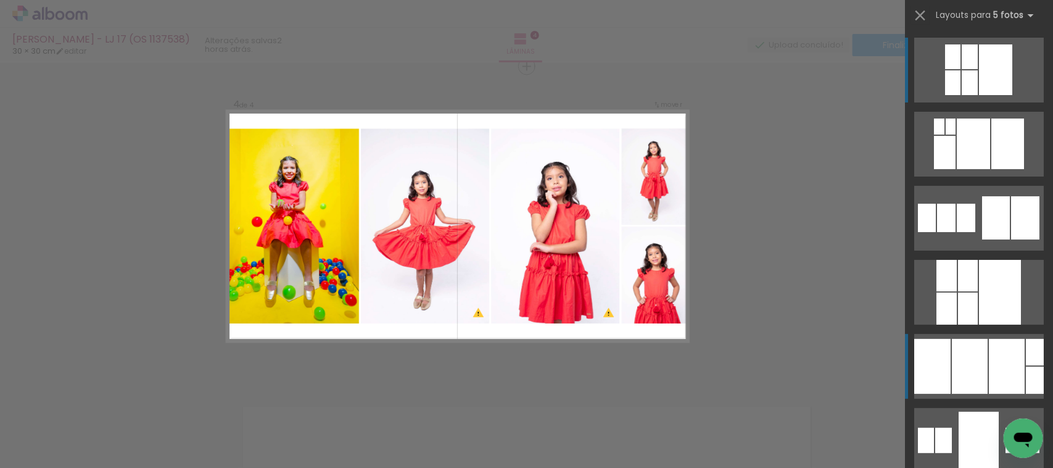
scroll to position [77, 0]
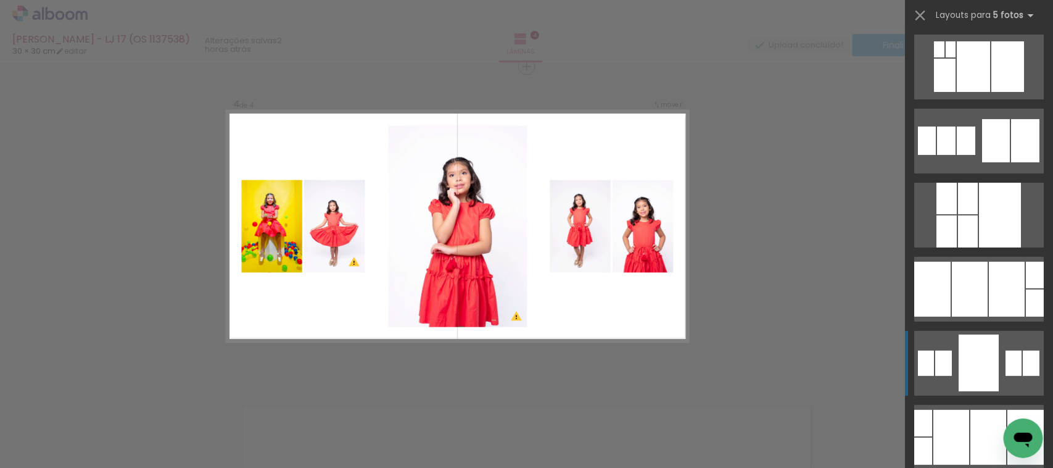
click at [977, 355] on div at bounding box center [979, 362] width 40 height 57
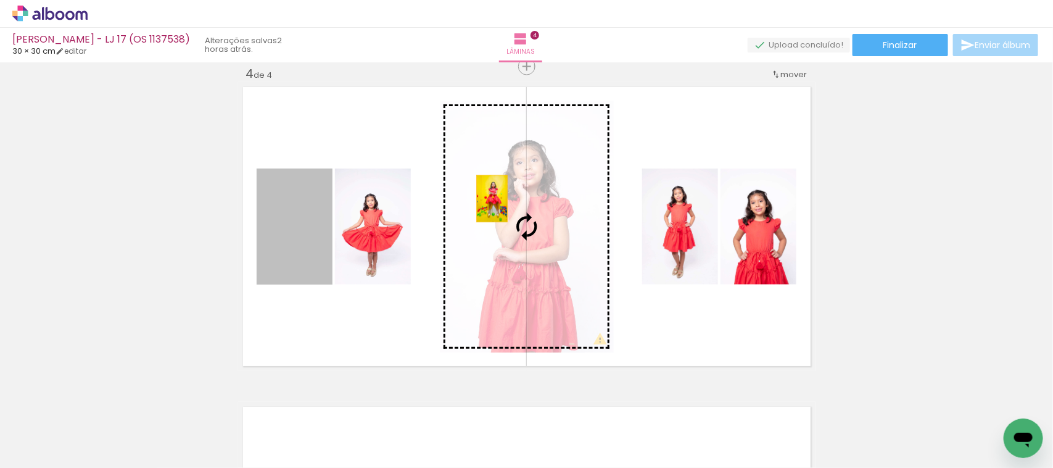
drag, startPoint x: 295, startPoint y: 233, endPoint x: 486, endPoint y: 199, distance: 194.3
click at [0, 0] on slot at bounding box center [0, 0] width 0 height 0
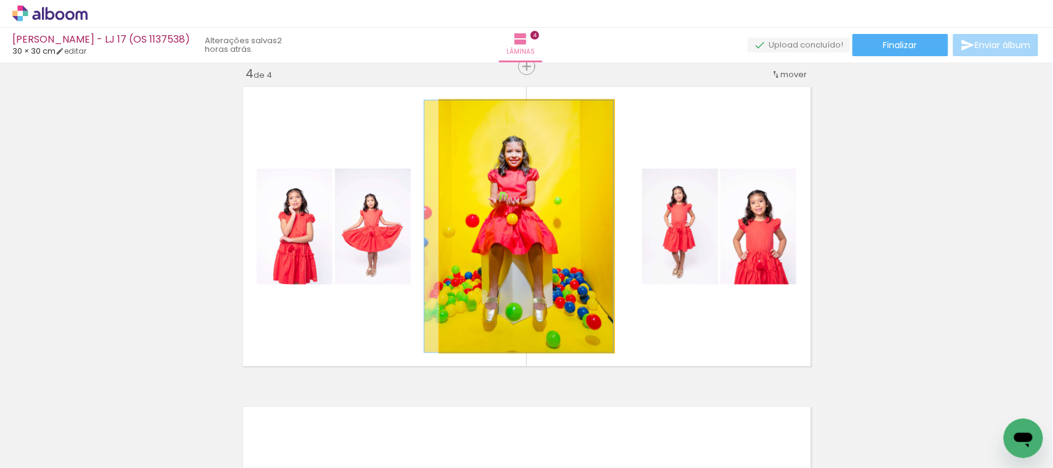
drag, startPoint x: 581, startPoint y: 222, endPoint x: 569, endPoint y: 225, distance: 12.7
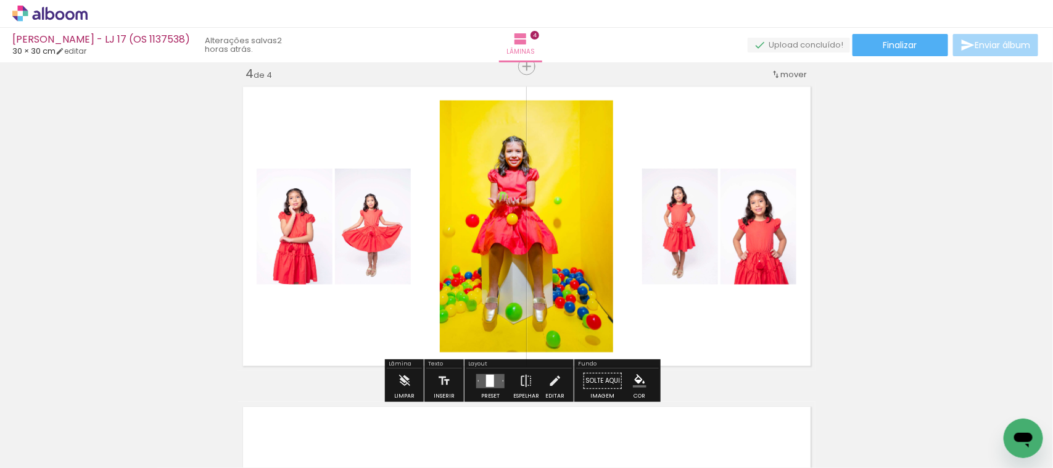
drag, startPoint x: 501, startPoint y: 374, endPoint x: 497, endPoint y: 368, distance: 7.2
click at [501, 373] on div at bounding box center [490, 380] width 33 height 25
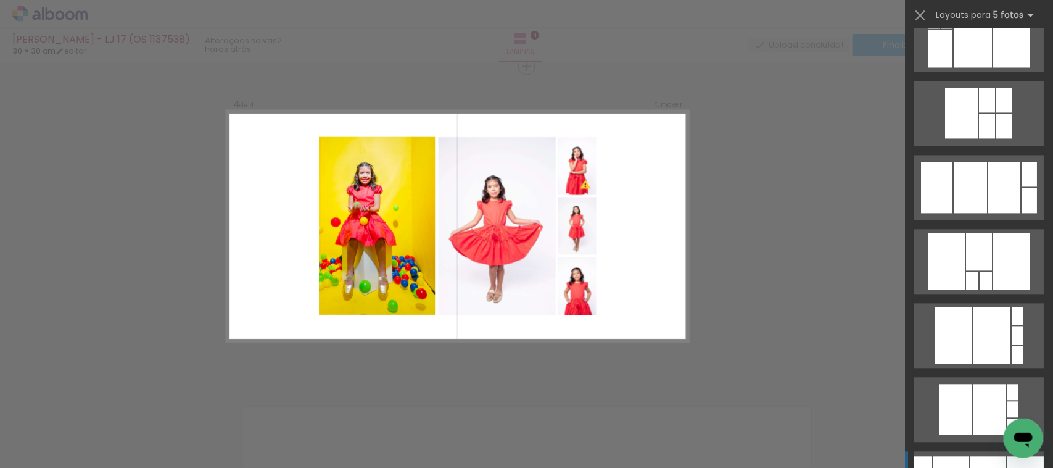
scroll to position [1219, 0]
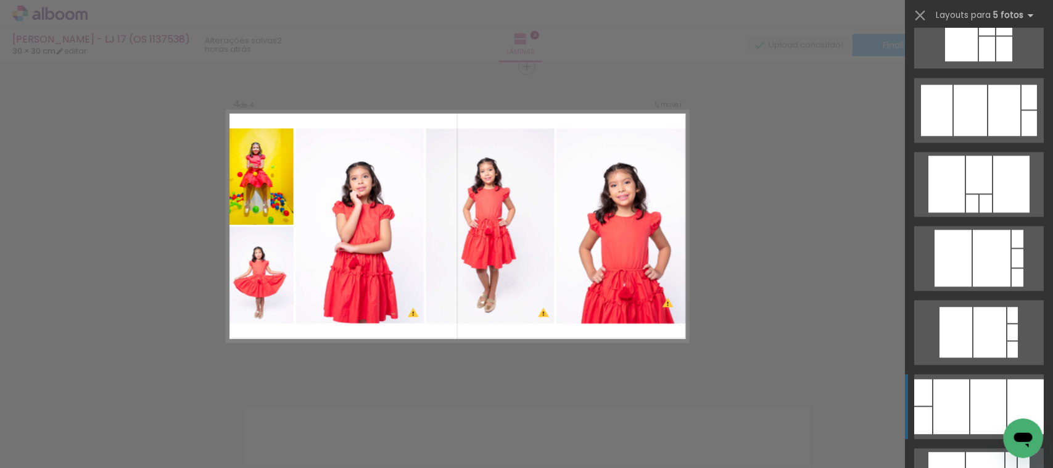
click at [960, 403] on div at bounding box center [952, 406] width 36 height 55
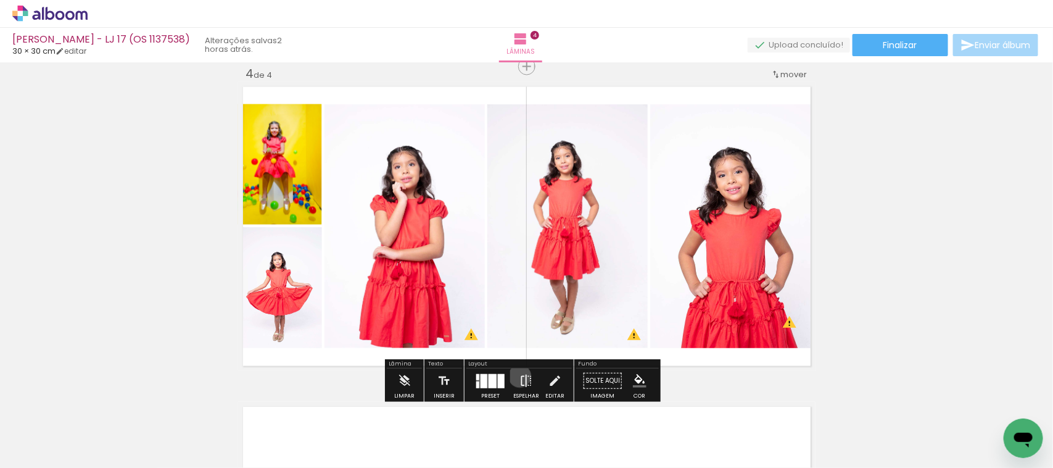
click at [520, 376] on iron-icon at bounding box center [527, 380] width 14 height 25
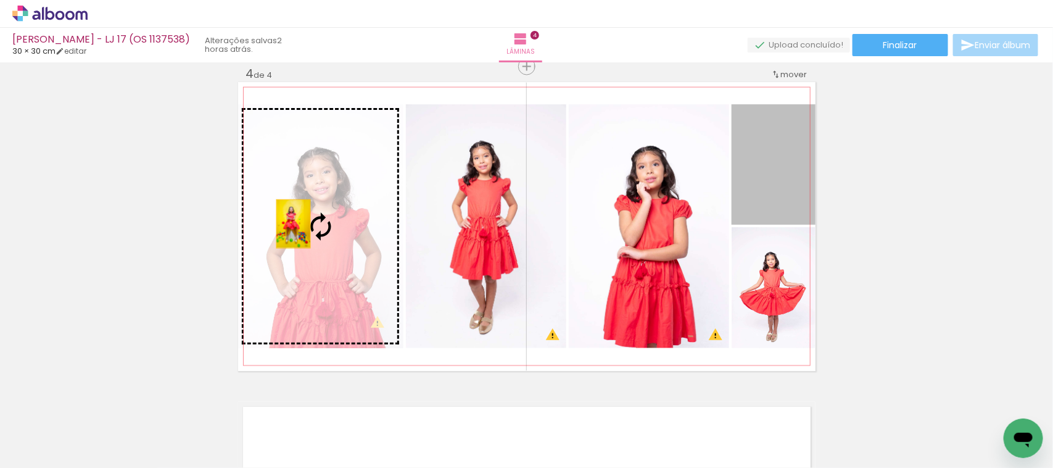
drag, startPoint x: 757, startPoint y: 201, endPoint x: 288, endPoint y: 224, distance: 469.6
click at [0, 0] on slot at bounding box center [0, 0] width 0 height 0
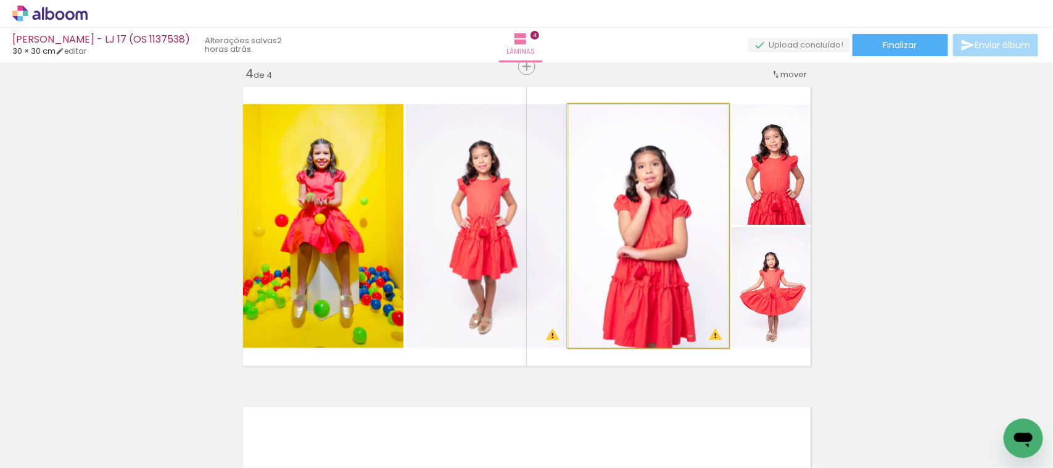
drag, startPoint x: 686, startPoint y: 265, endPoint x: 675, endPoint y: 264, distance: 11.2
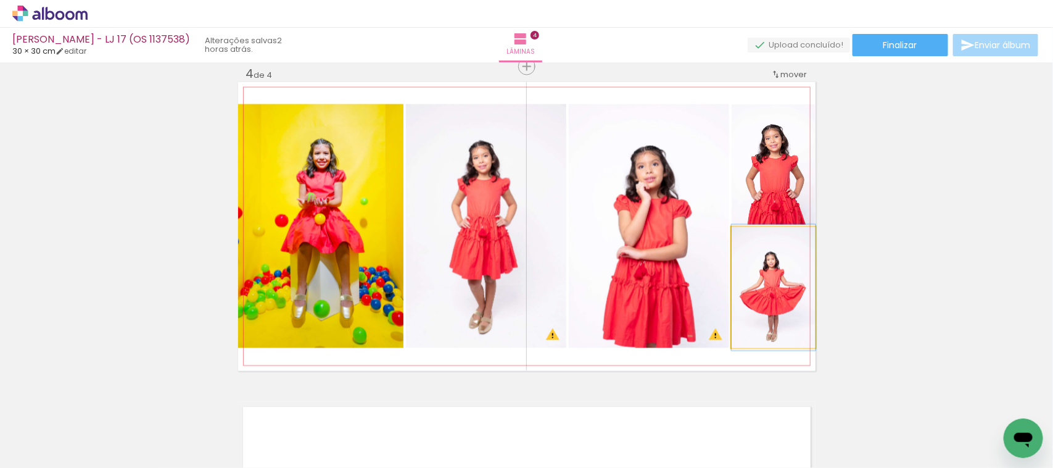
click at [773, 288] on quentale-photo at bounding box center [774, 287] width 84 height 121
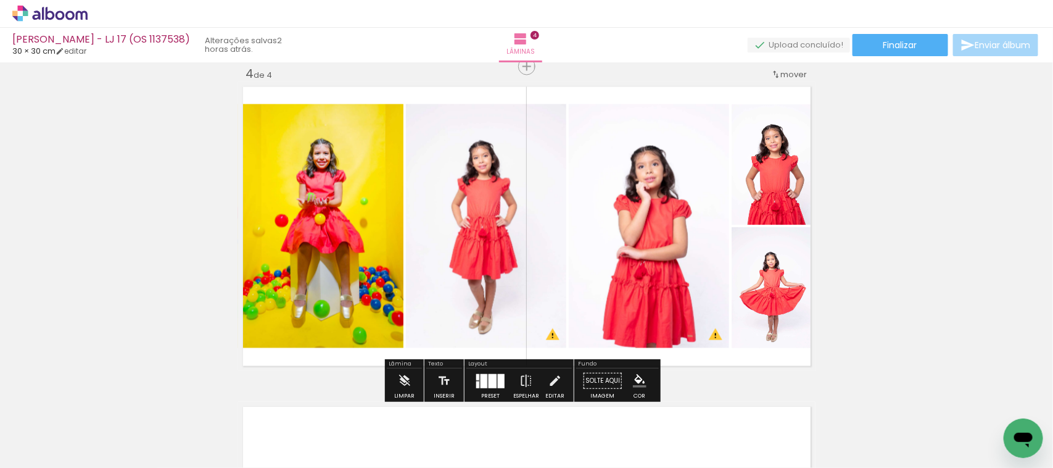
click at [489, 380] on div at bounding box center [493, 381] width 8 height 14
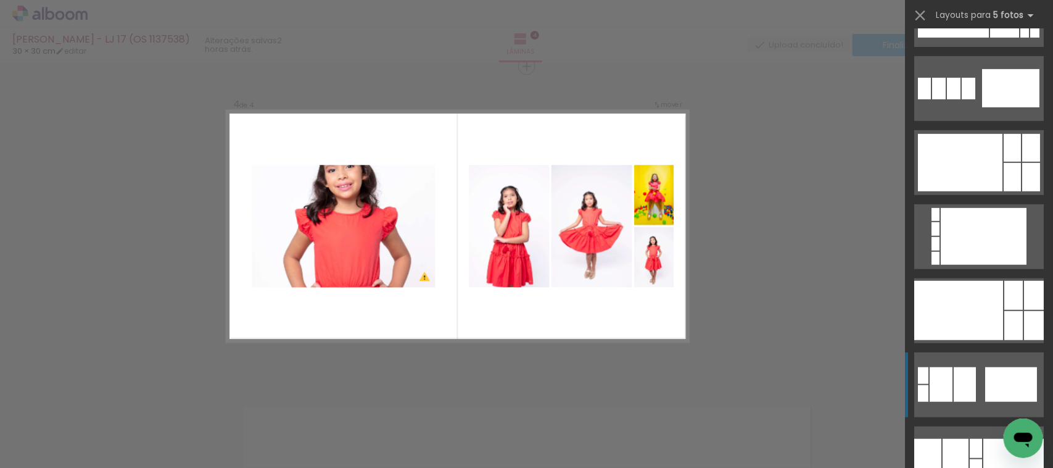
scroll to position [6801, 0]
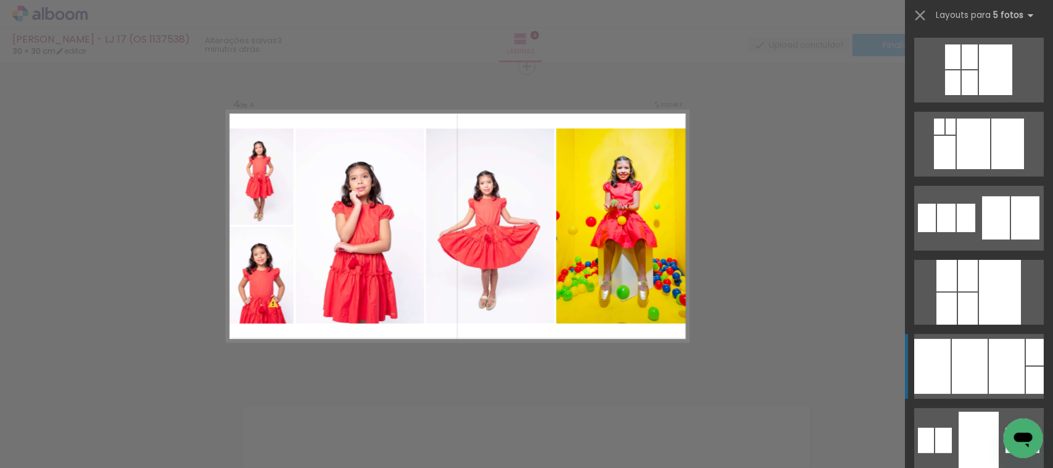
click at [965, 365] on div at bounding box center [970, 366] width 36 height 55
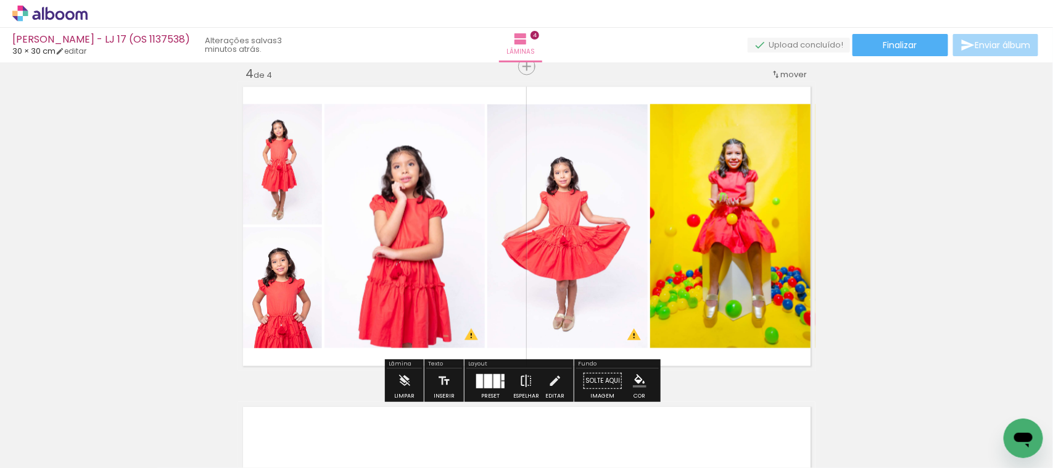
click at [525, 378] on iron-icon at bounding box center [527, 380] width 14 height 25
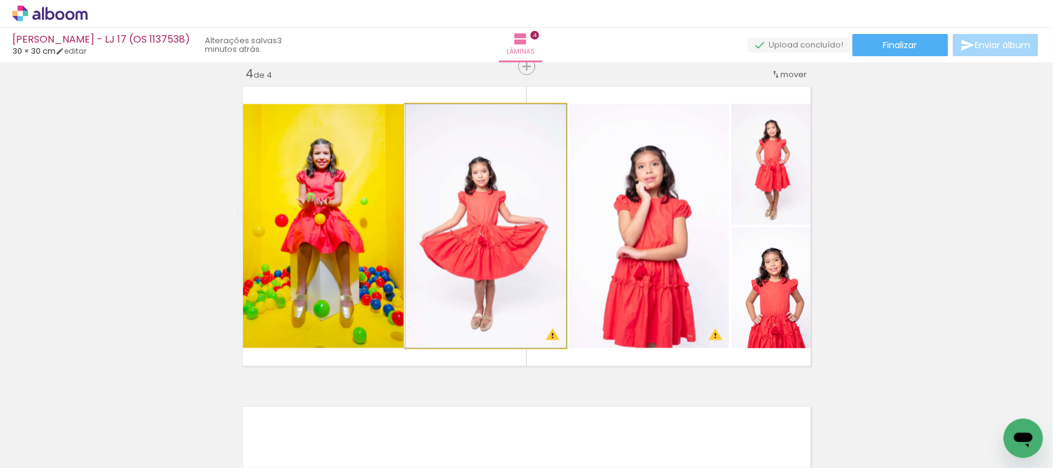
drag, startPoint x: 513, startPoint y: 253, endPoint x: 494, endPoint y: 250, distance: 18.8
drag, startPoint x: 476, startPoint y: 196, endPoint x: 455, endPoint y: 193, distance: 21.8
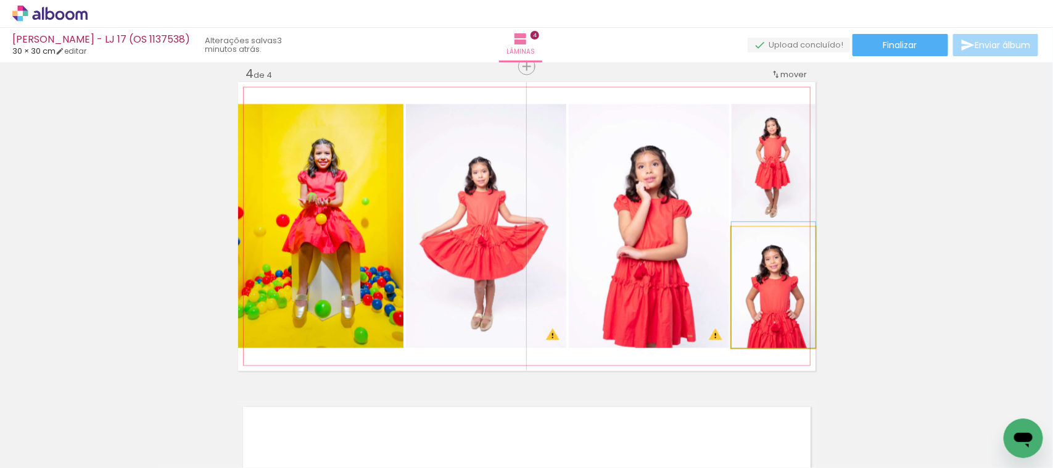
drag, startPoint x: 779, startPoint y: 300, endPoint x: 775, endPoint y: 265, distance: 34.8
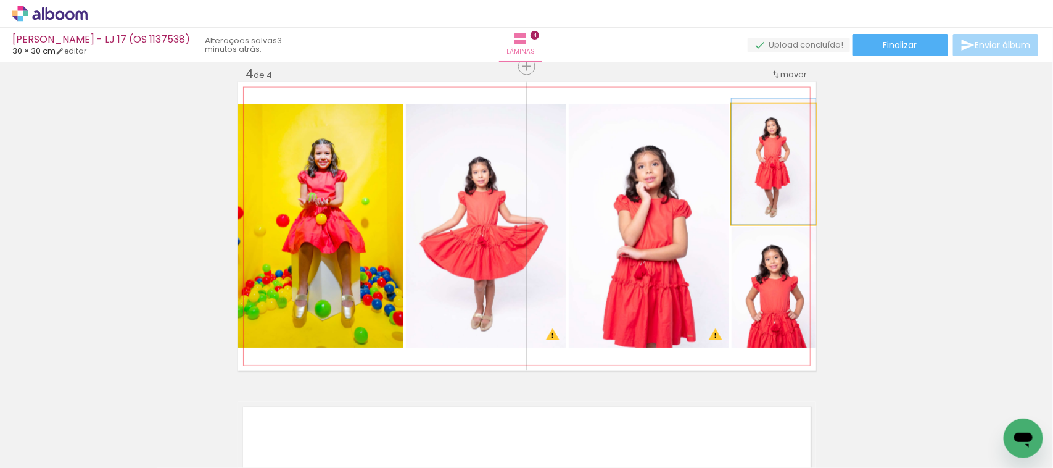
drag, startPoint x: 793, startPoint y: 186, endPoint x: 782, endPoint y: 156, distance: 31.6
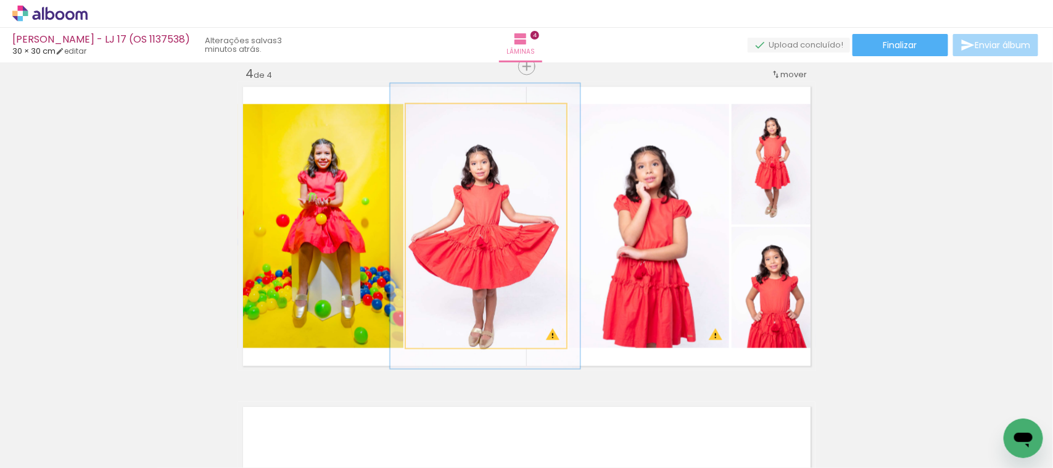
drag, startPoint x: 430, startPoint y: 117, endPoint x: 437, endPoint y: 116, distance: 7.5
type paper-slider "117"
click at [437, 116] on div at bounding box center [442, 117] width 11 height 11
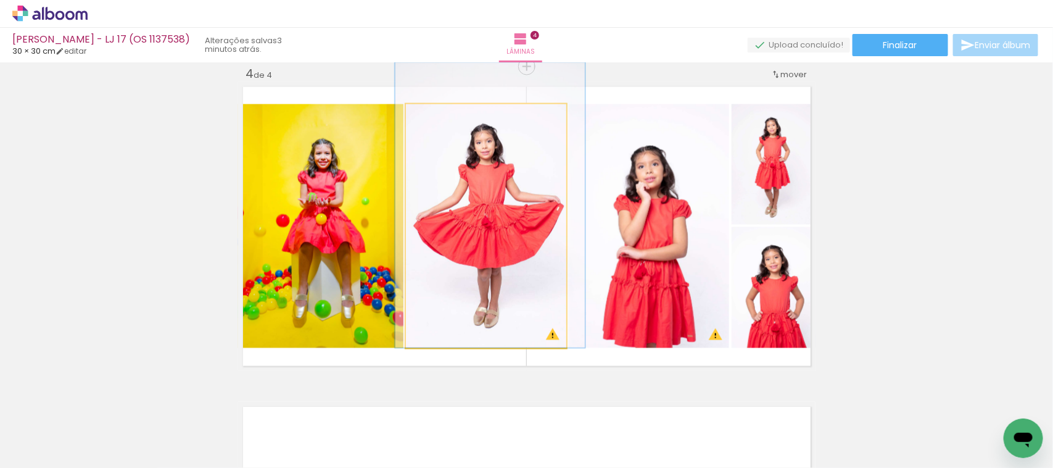
drag, startPoint x: 525, startPoint y: 251, endPoint x: 530, endPoint y: 228, distance: 23.4
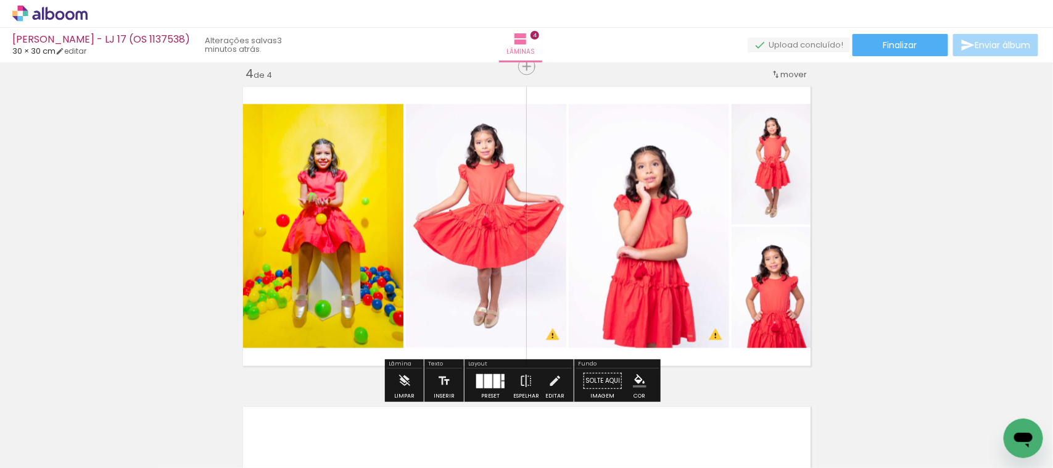
type paper-slider "116"
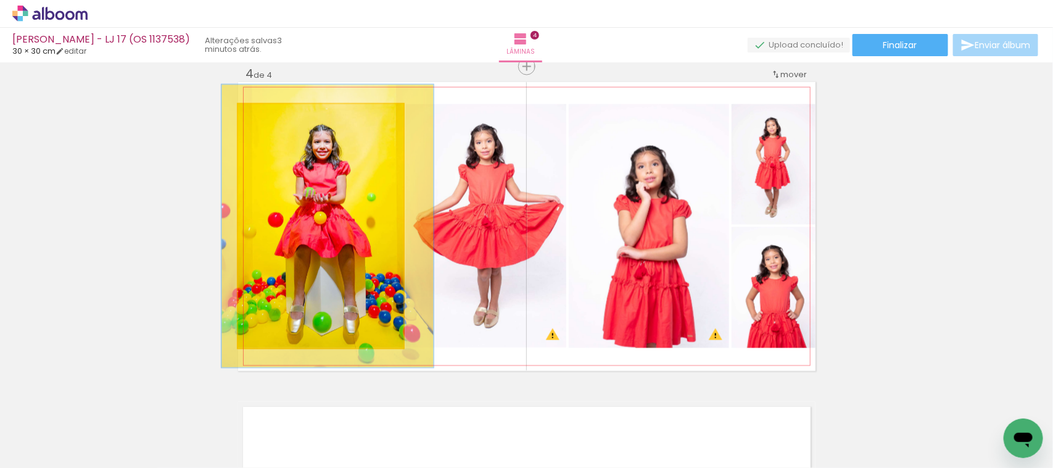
click at [273, 114] on div at bounding box center [291, 117] width 48 height 20
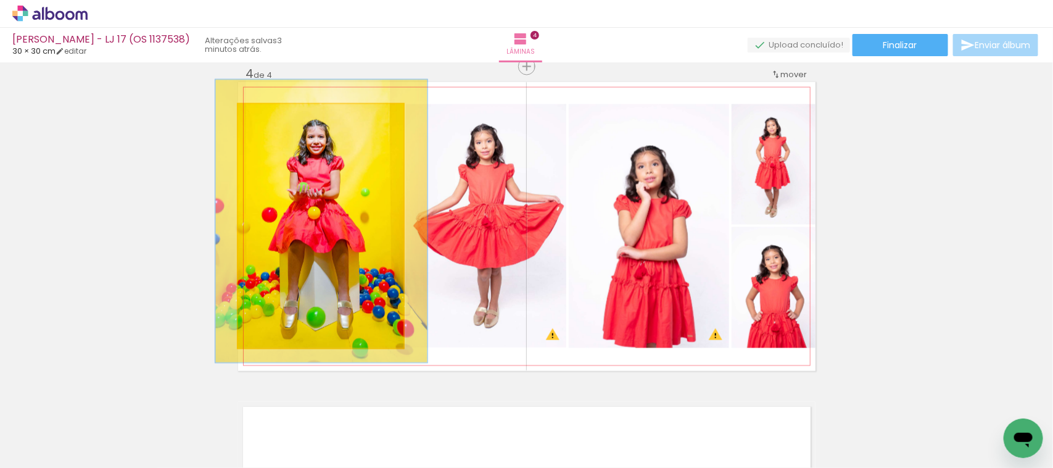
drag, startPoint x: 340, startPoint y: 217, endPoint x: 334, endPoint y: 212, distance: 7.9
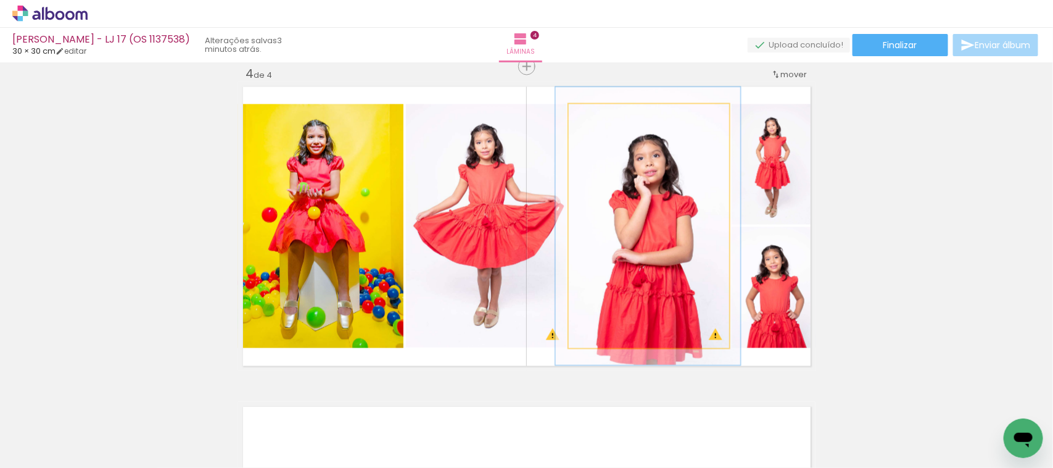
type paper-slider "114"
click at [594, 114] on div at bounding box center [604, 117] width 20 height 20
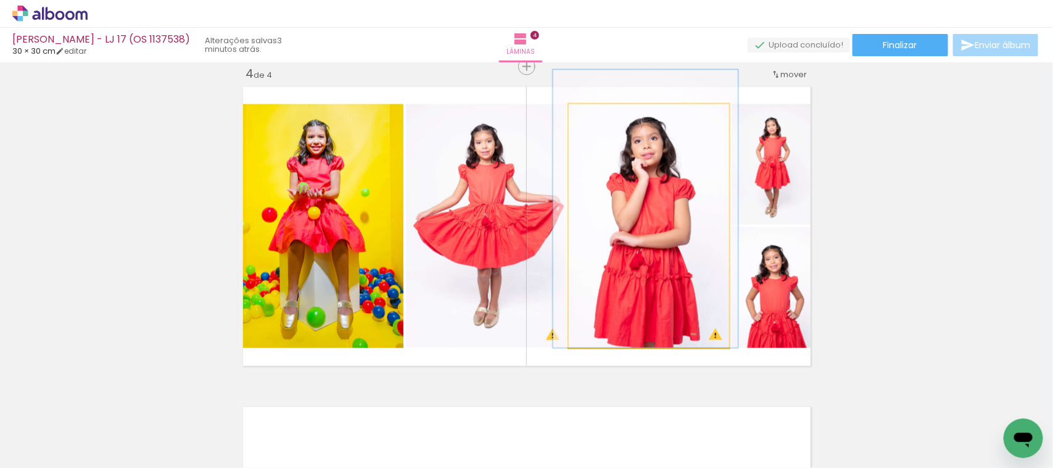
drag, startPoint x: 659, startPoint y: 239, endPoint x: 658, endPoint y: 219, distance: 19.8
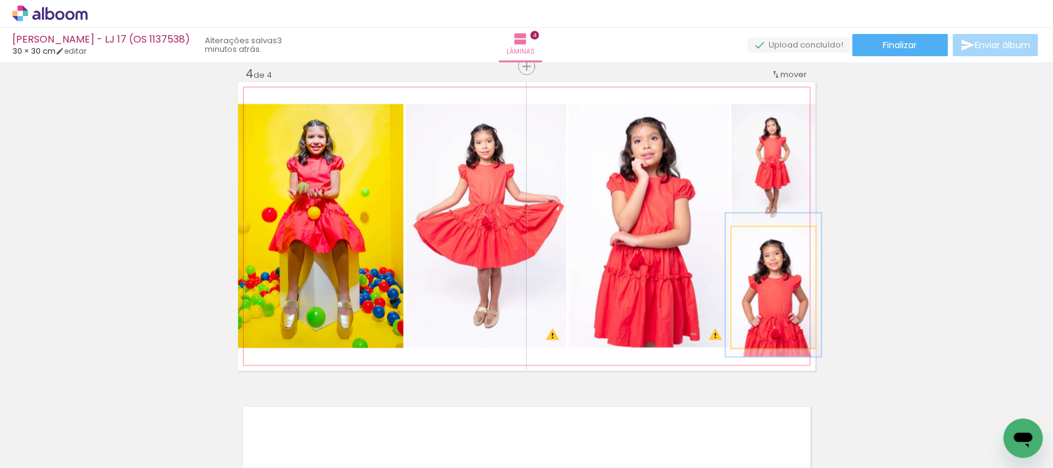
type paper-slider "114"
click at [760, 235] on div at bounding box center [764, 240] width 11 height 11
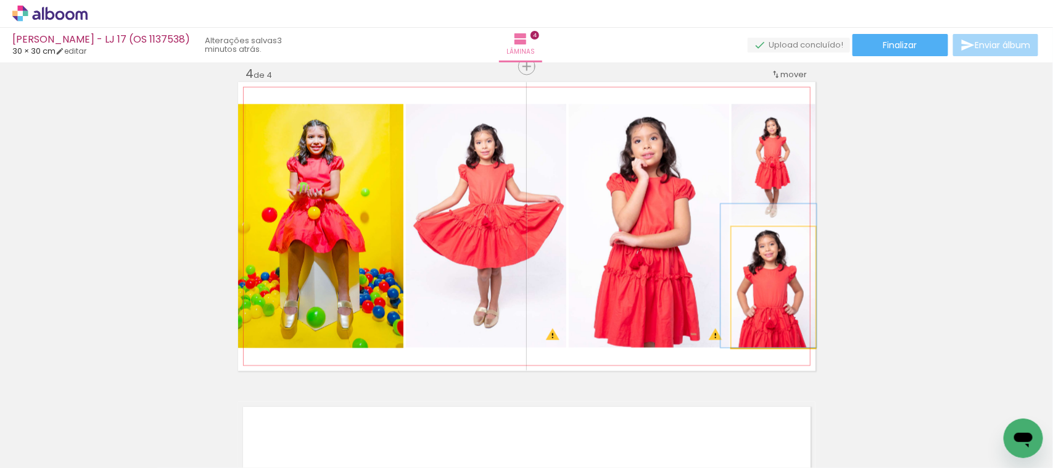
drag, startPoint x: 784, startPoint y: 322, endPoint x: 779, endPoint y: 312, distance: 11.0
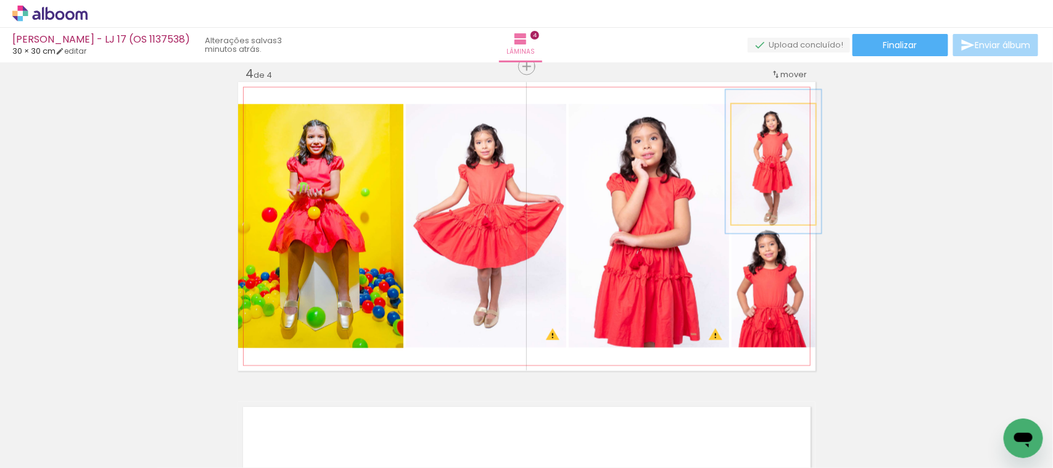
type paper-slider "114"
click at [761, 120] on div at bounding box center [764, 117] width 11 height 11
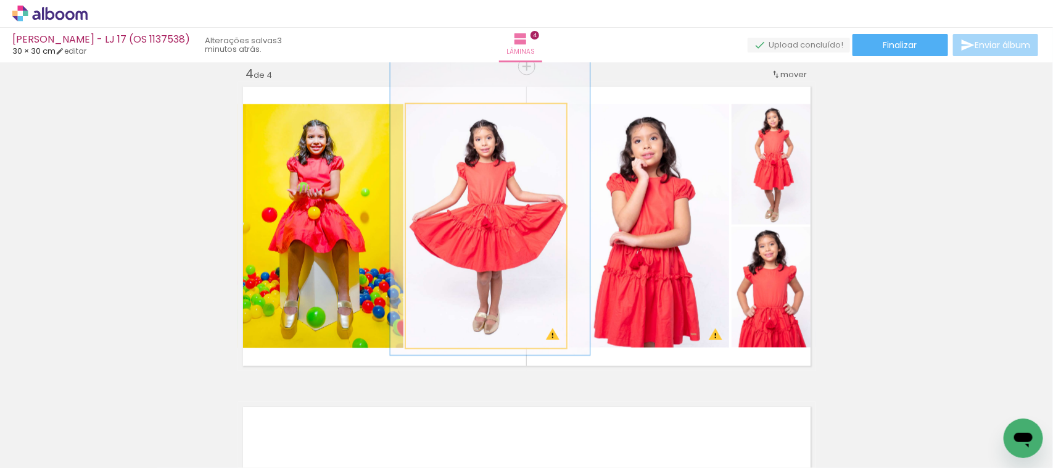
type paper-slider "123"
click at [441, 121] on div at bounding box center [445, 117] width 11 height 11
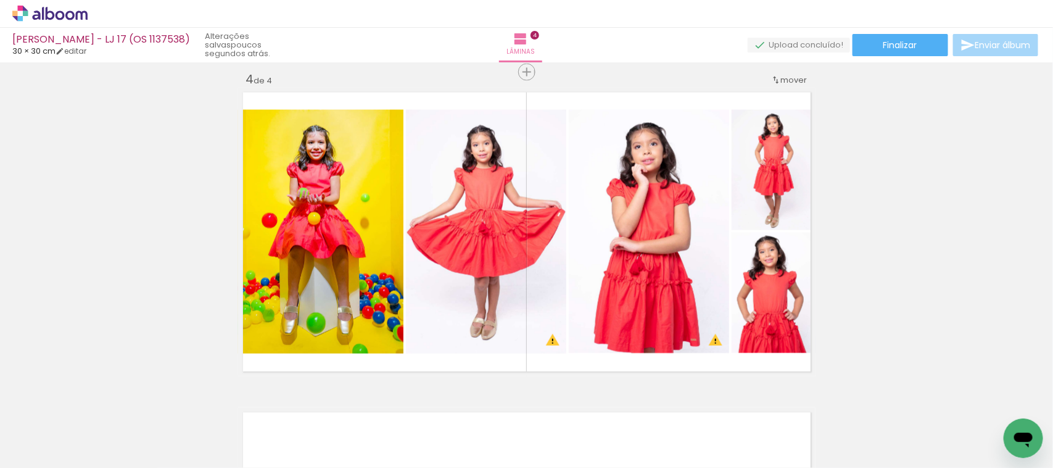
scroll to position [973, 0]
